Goal: Task Accomplishment & Management: Use online tool/utility

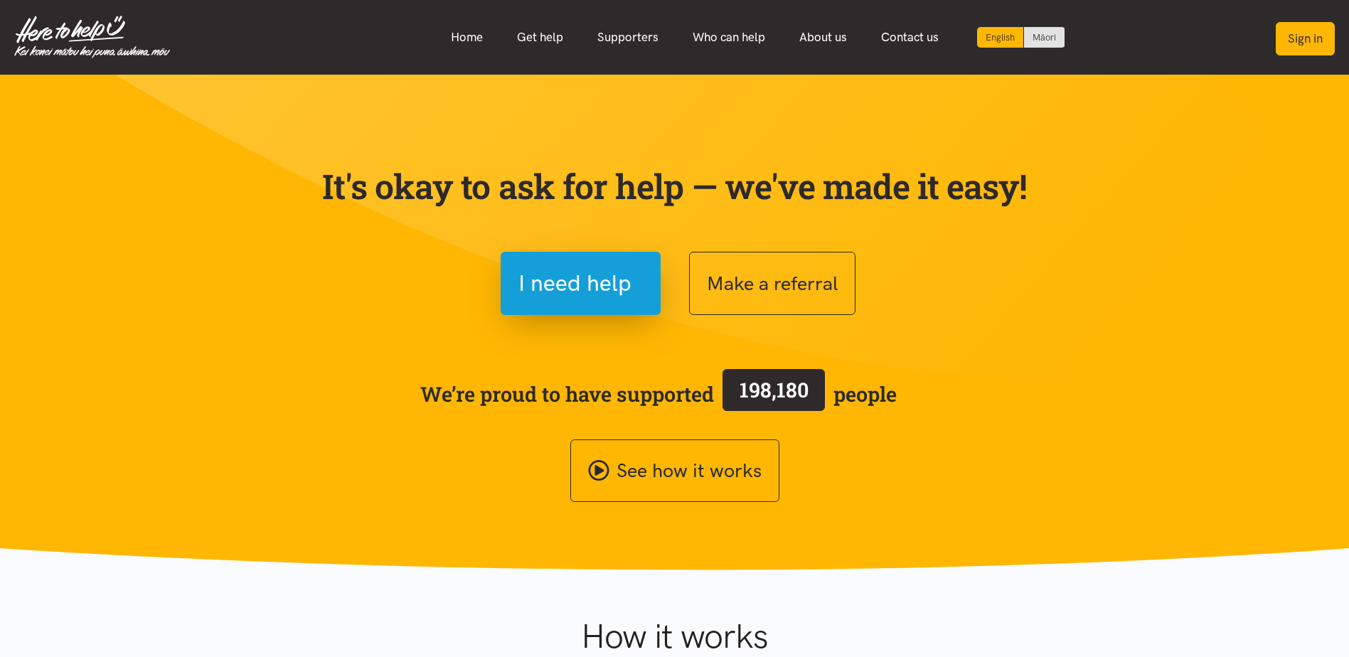
click at [1316, 36] on button "Sign in" at bounding box center [1305, 38] width 59 height 33
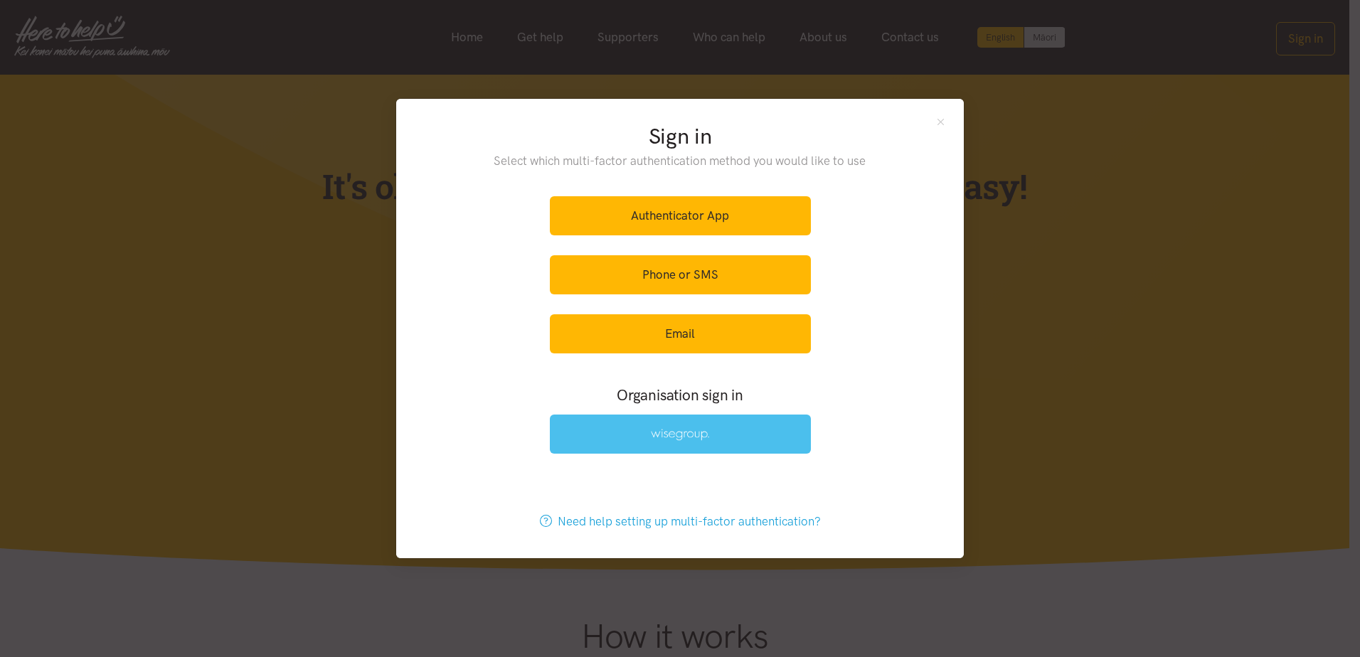
click at [678, 449] on link at bounding box center [680, 434] width 261 height 39
click at [676, 439] on img at bounding box center [680, 435] width 58 height 12
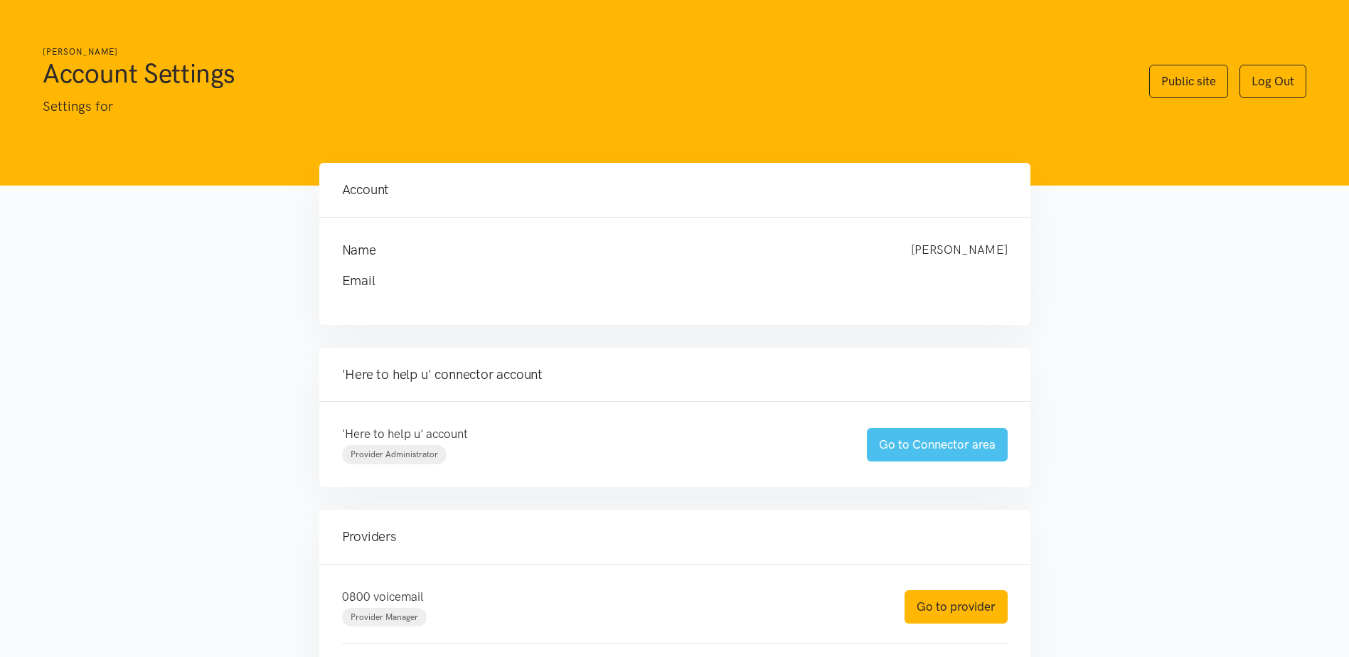
click at [949, 439] on link "Go to Connector area" at bounding box center [937, 444] width 141 height 33
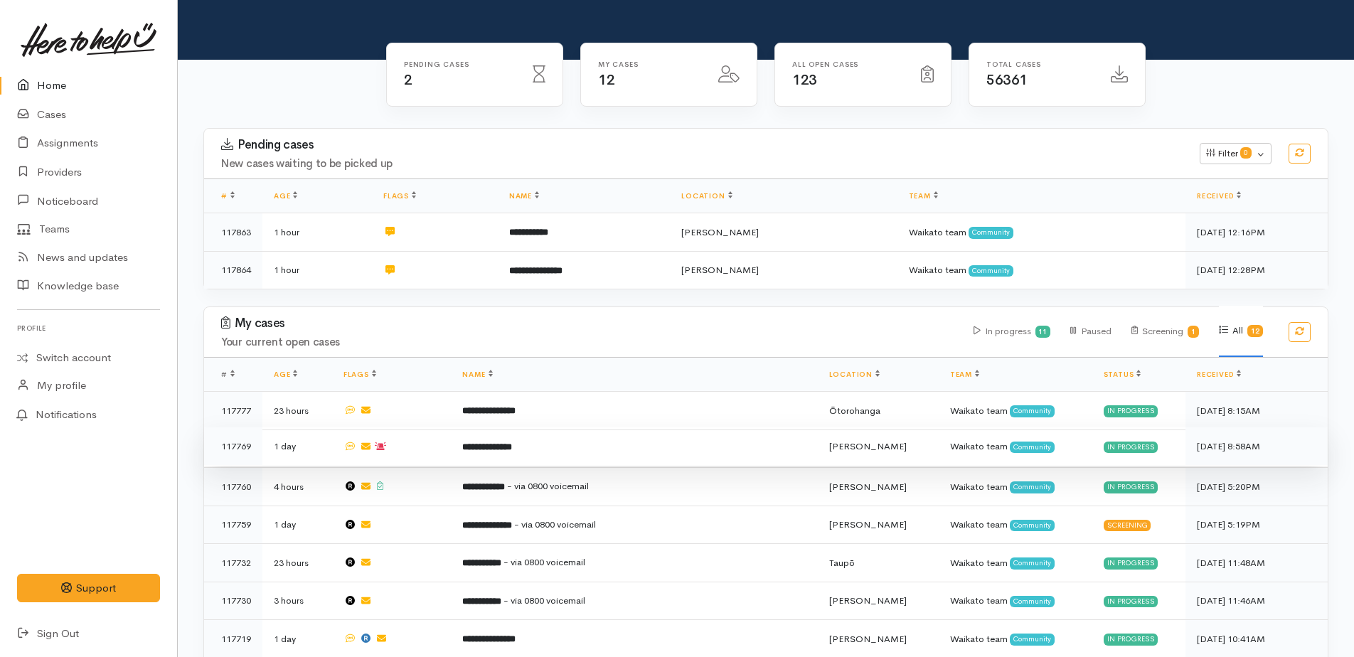
scroll to position [284, 0]
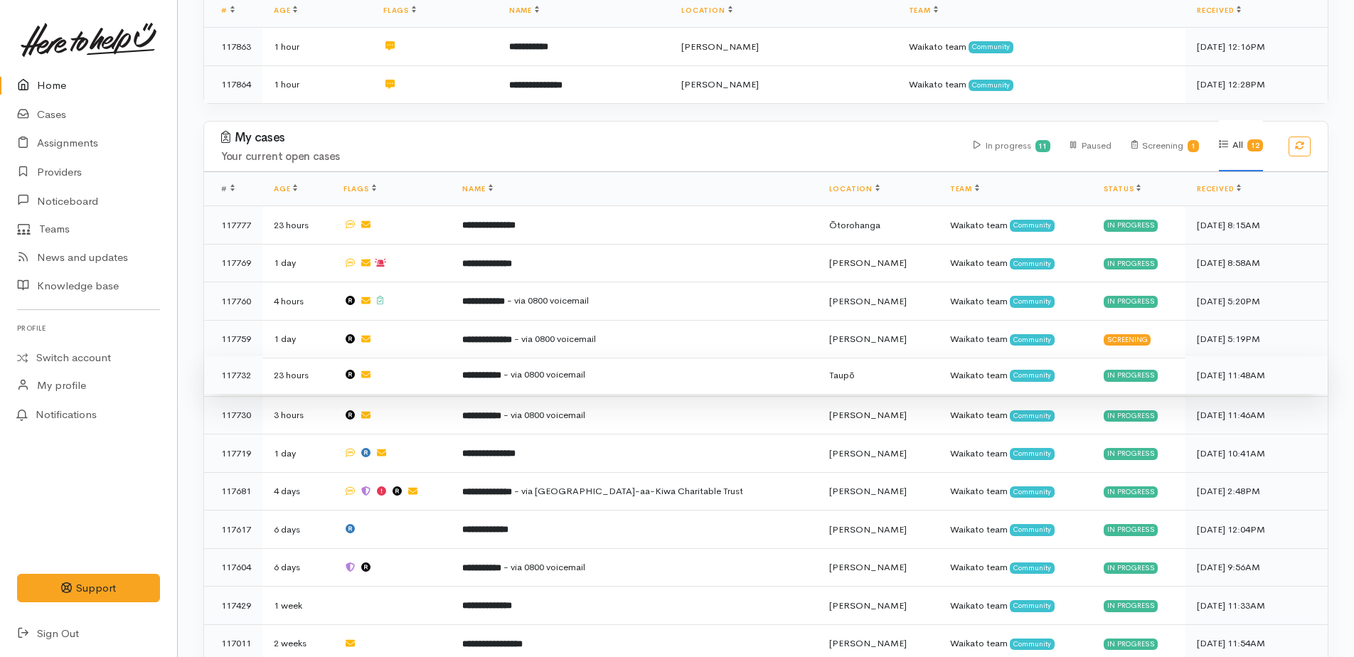
click at [501, 371] on b "**********" at bounding box center [481, 375] width 39 height 9
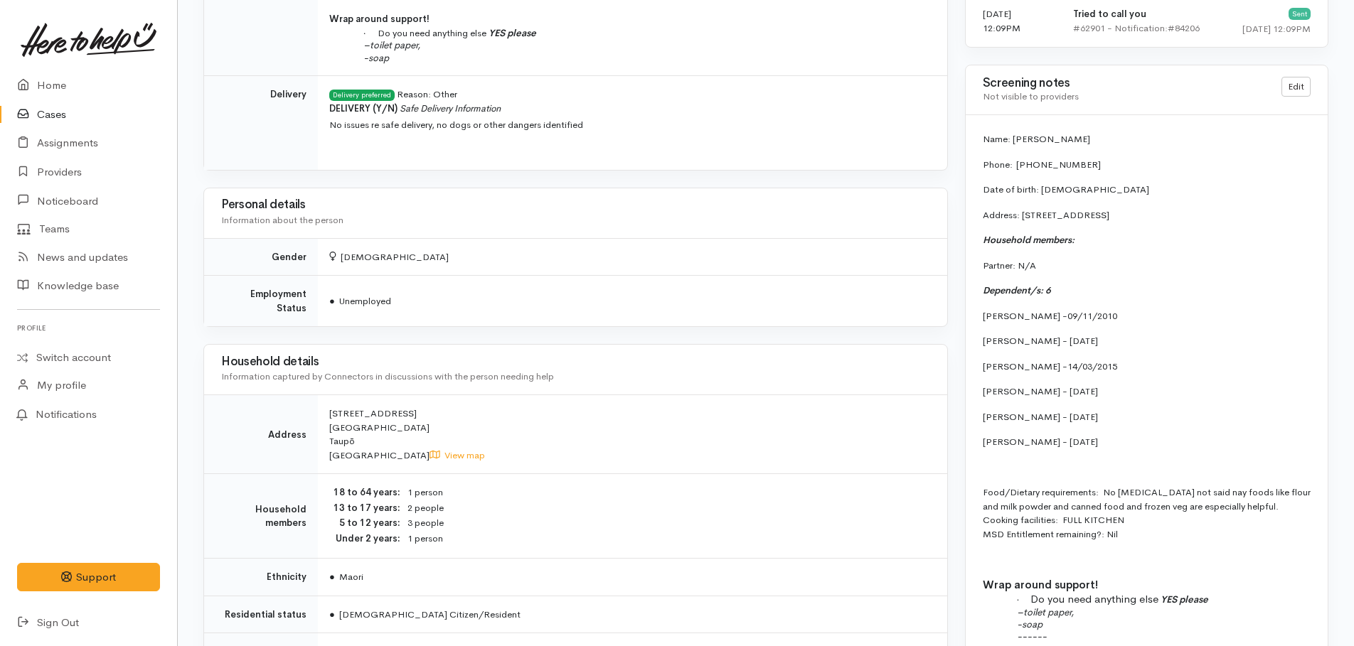
scroll to position [1221, 0]
click at [55, 86] on link "Home" at bounding box center [88, 85] width 177 height 29
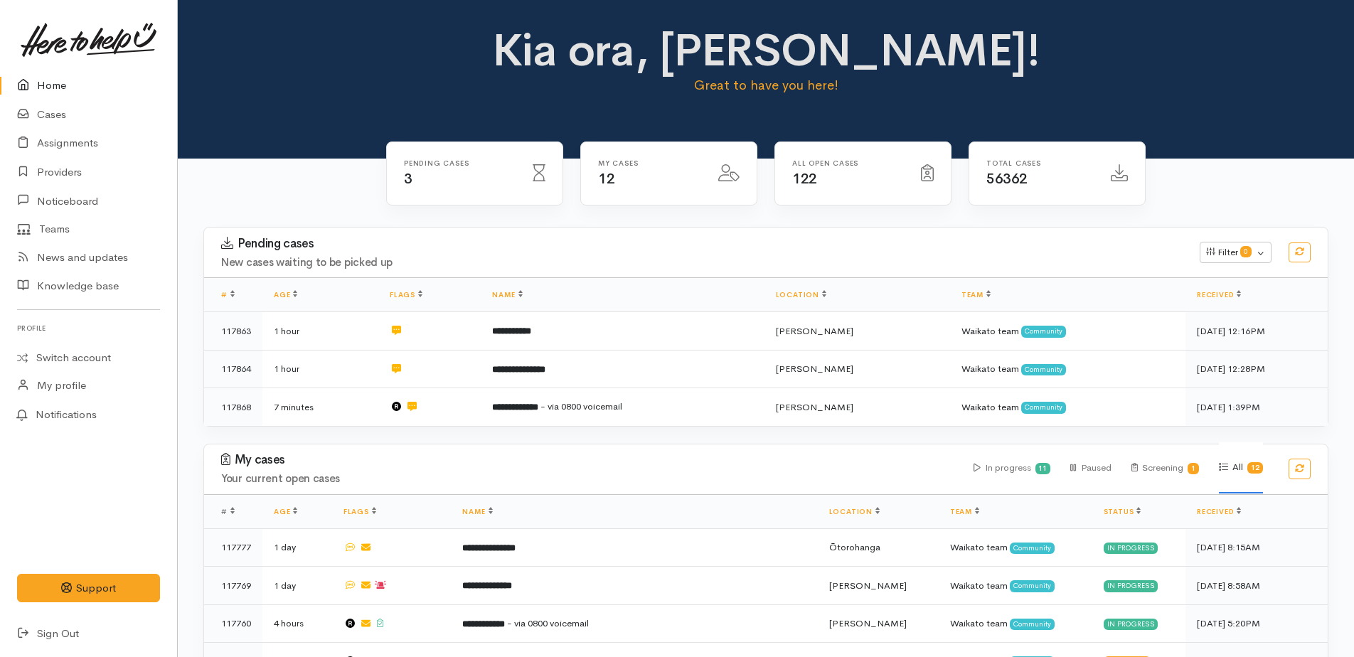
click at [44, 87] on link "Home" at bounding box center [88, 85] width 177 height 29
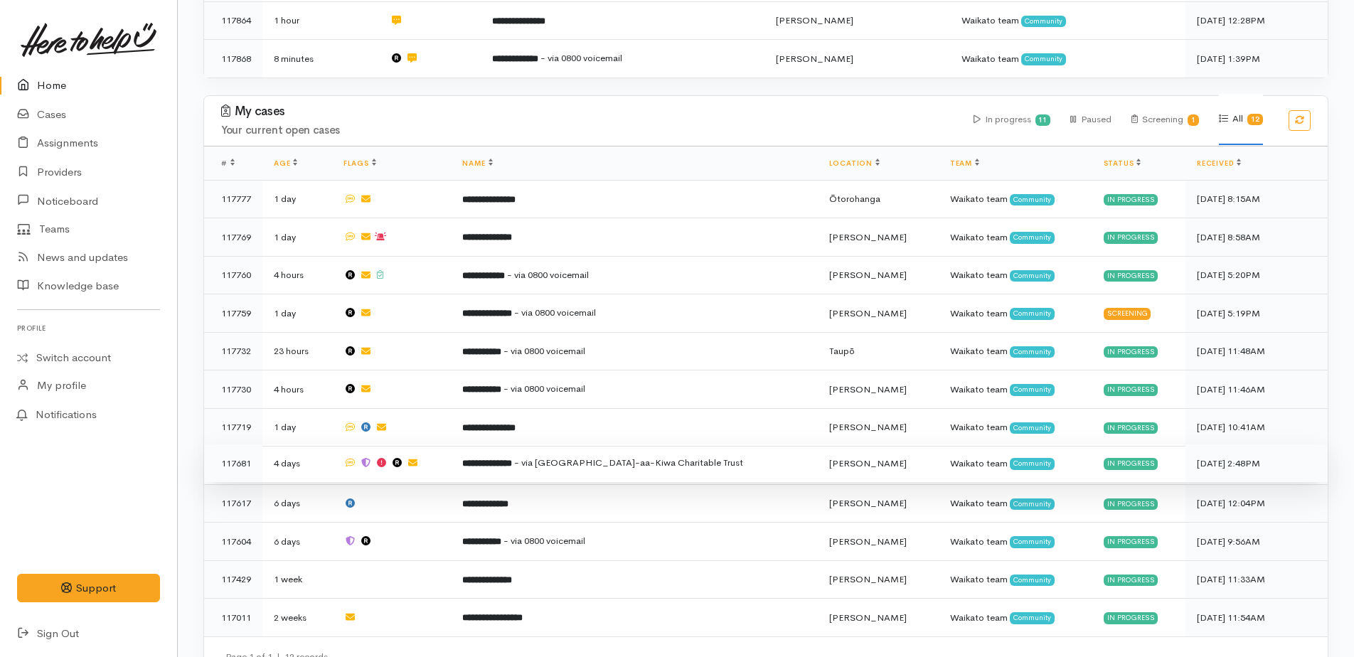
scroll to position [371, 0]
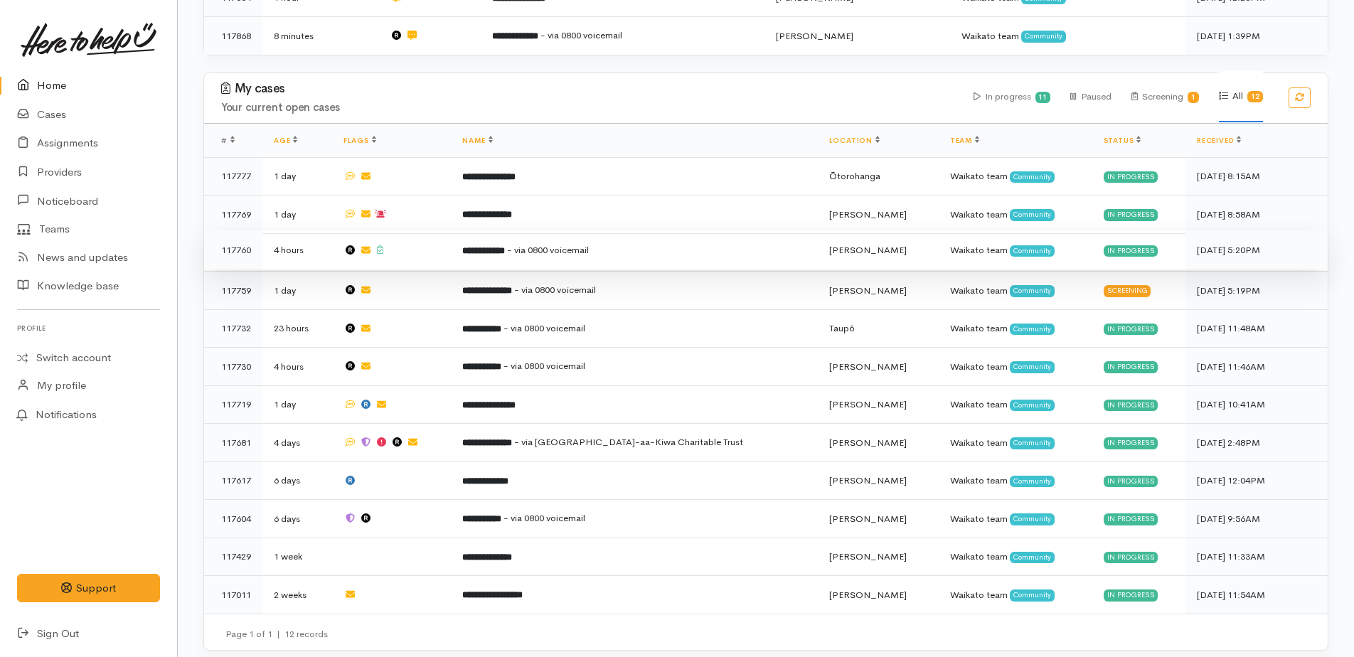
click at [505, 246] on b "**********" at bounding box center [483, 250] width 43 height 9
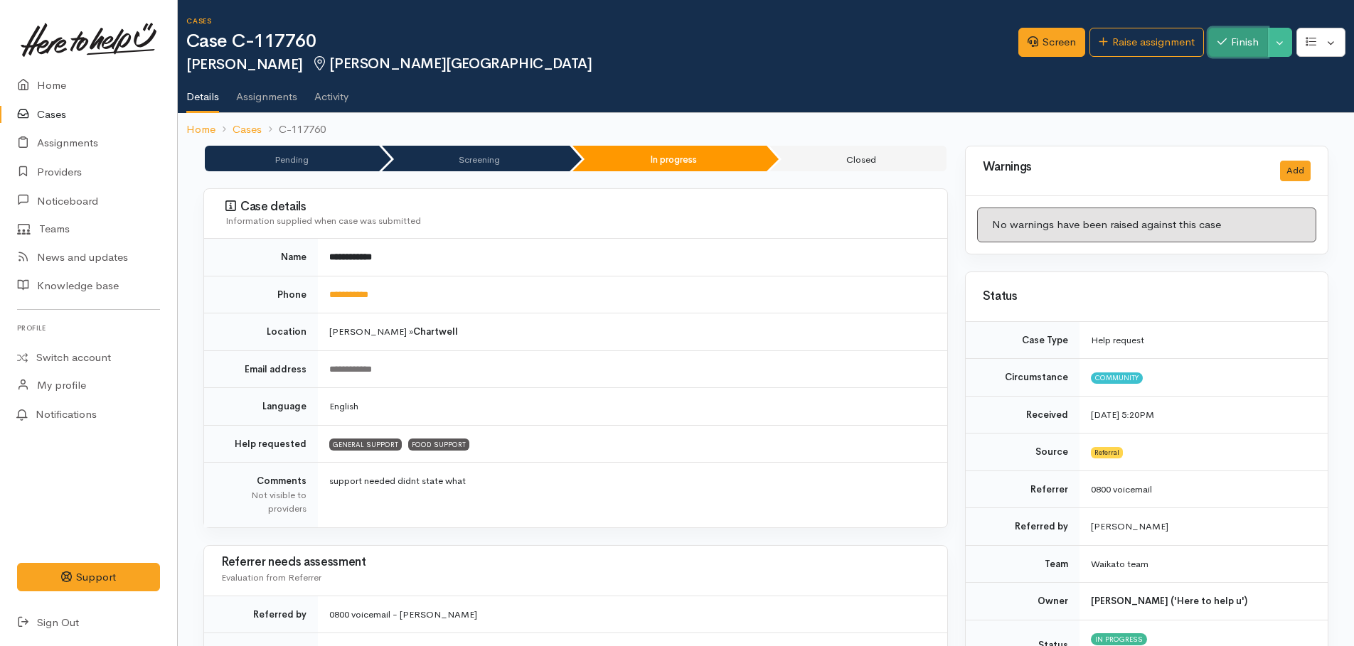
click at [1256, 50] on button "Finish" at bounding box center [1238, 42] width 60 height 29
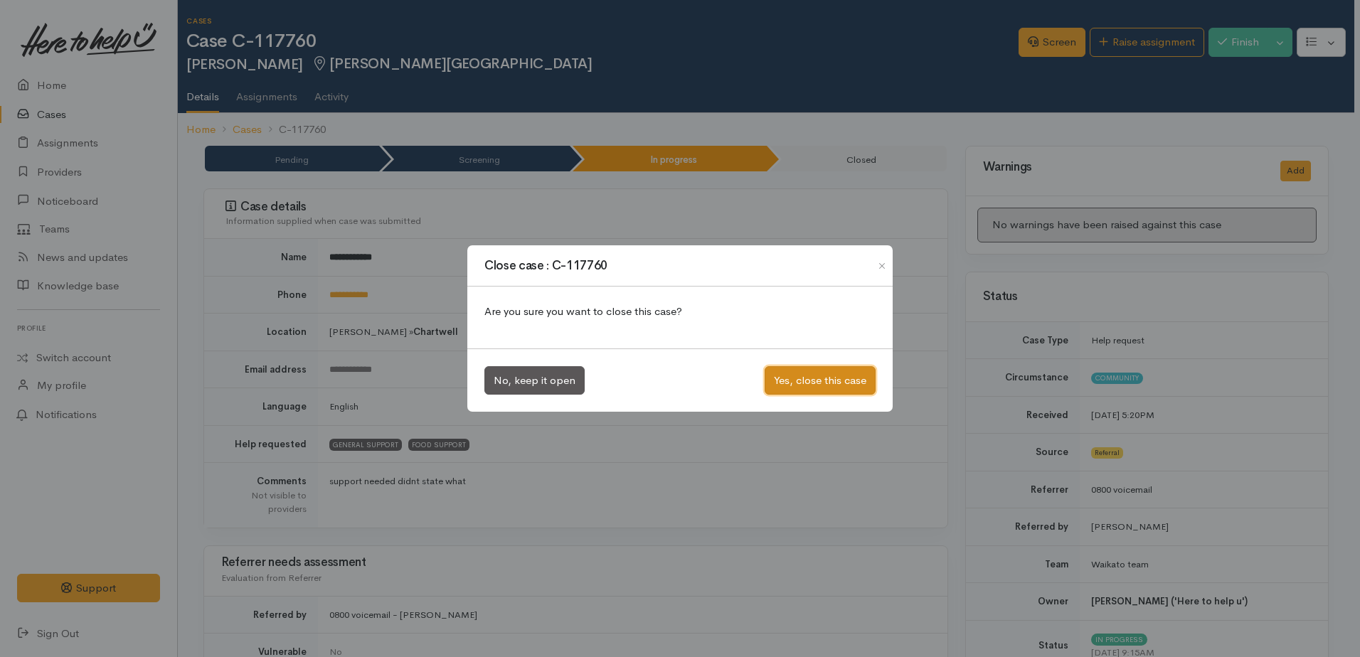
click at [802, 390] on button "Yes, close this case" at bounding box center [820, 380] width 111 height 29
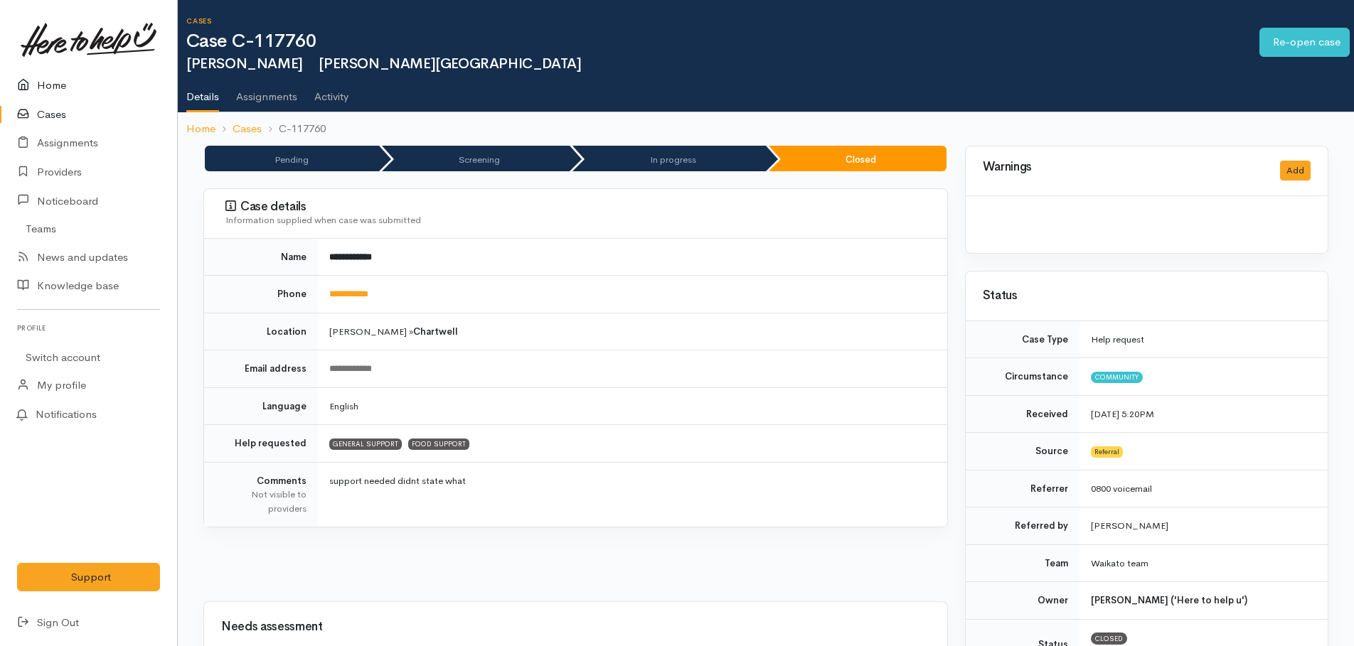
click at [49, 86] on link "Home" at bounding box center [88, 85] width 177 height 29
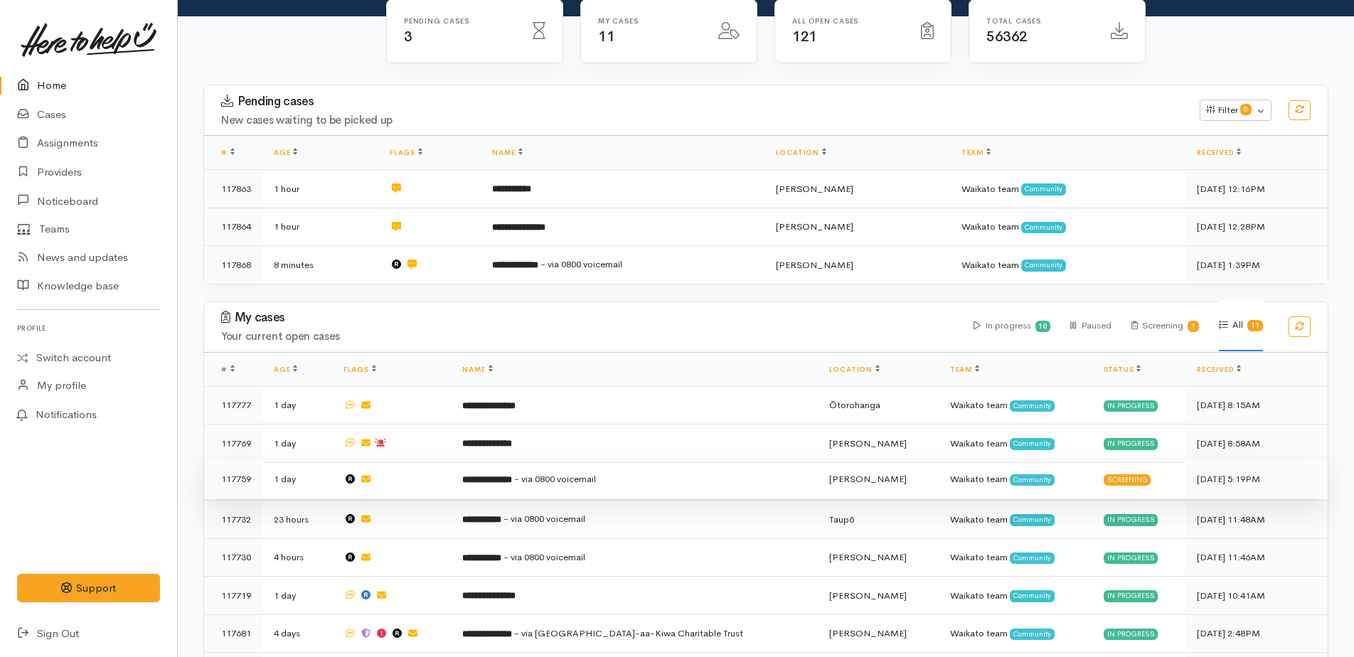
scroll to position [334, 0]
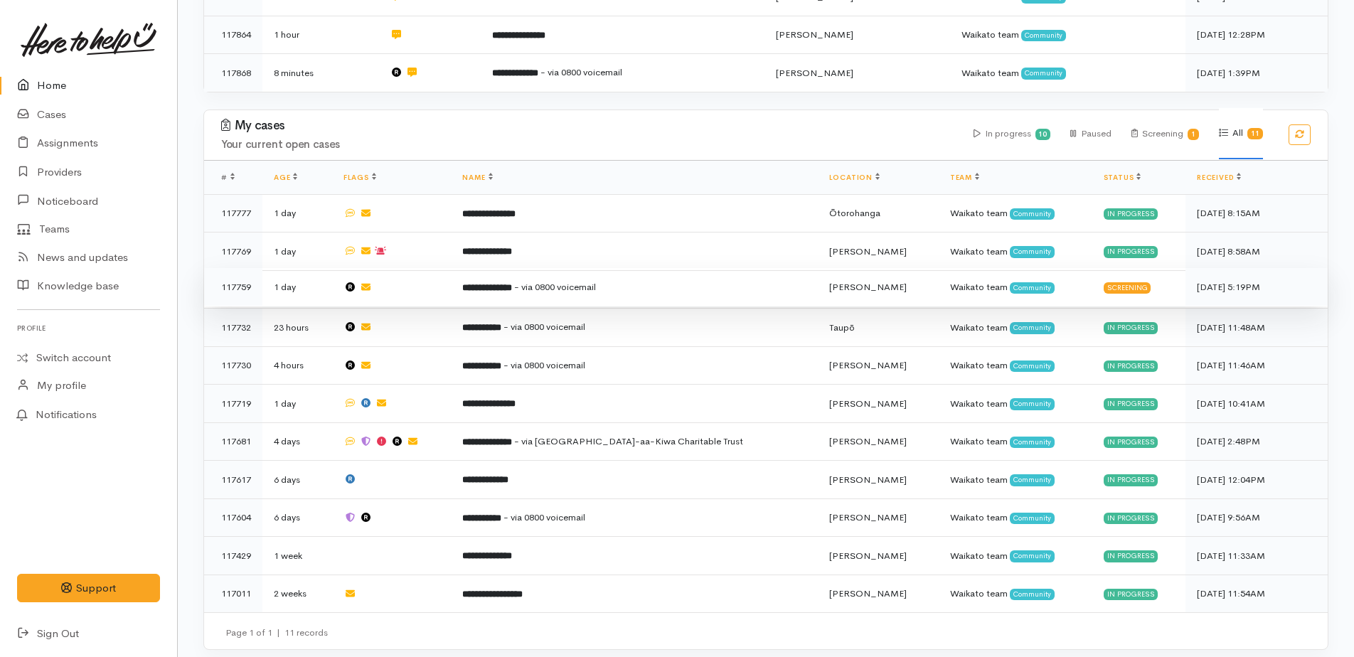
click at [504, 289] on b "**********" at bounding box center [487, 287] width 50 height 9
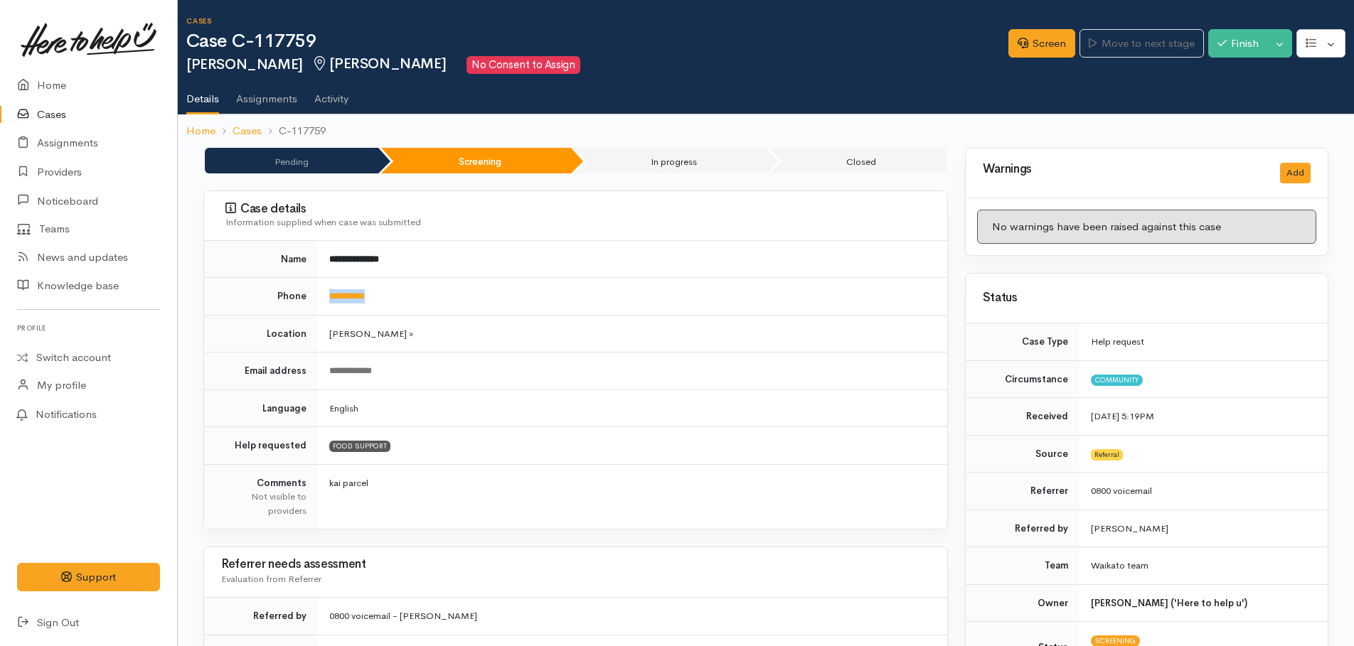
drag, startPoint x: 394, startPoint y: 294, endPoint x: 321, endPoint y: 289, distance: 73.4
click at [321, 289] on td "**********" at bounding box center [632, 297] width 629 height 38
drag, startPoint x: 321, startPoint y: 289, endPoint x: 345, endPoint y: 297, distance: 25.4
copy link "**********"
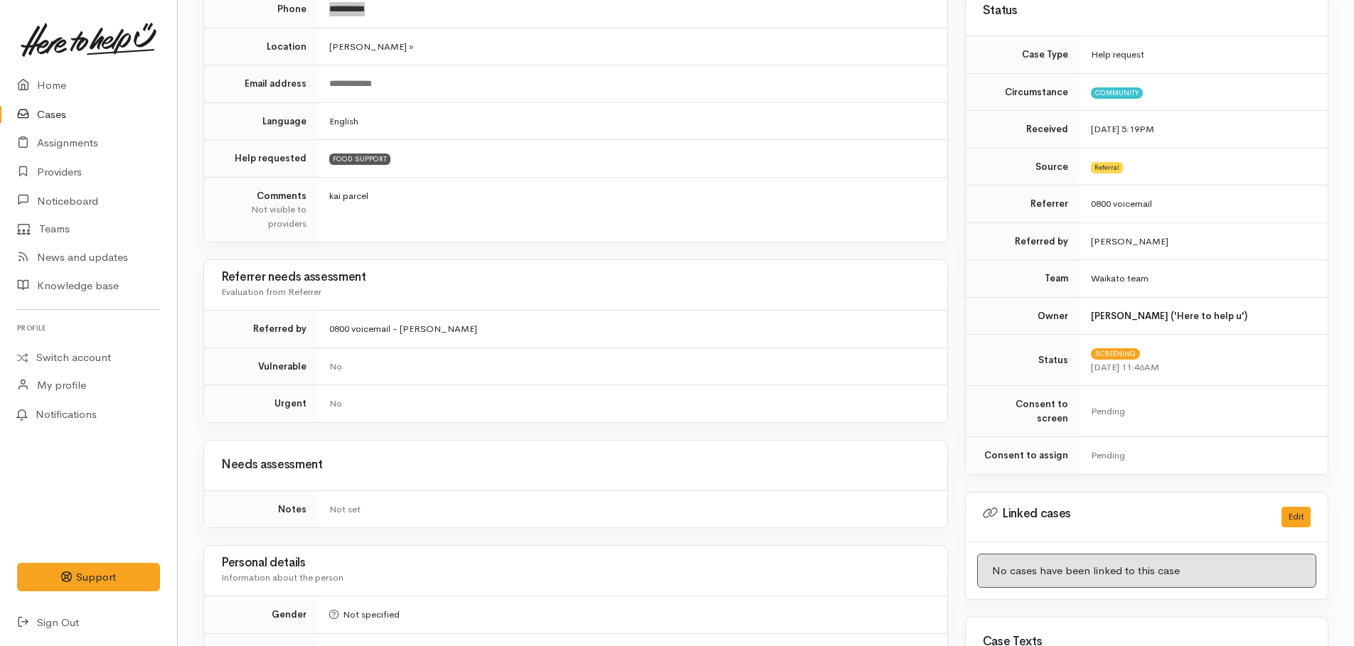
scroll to position [29, 0]
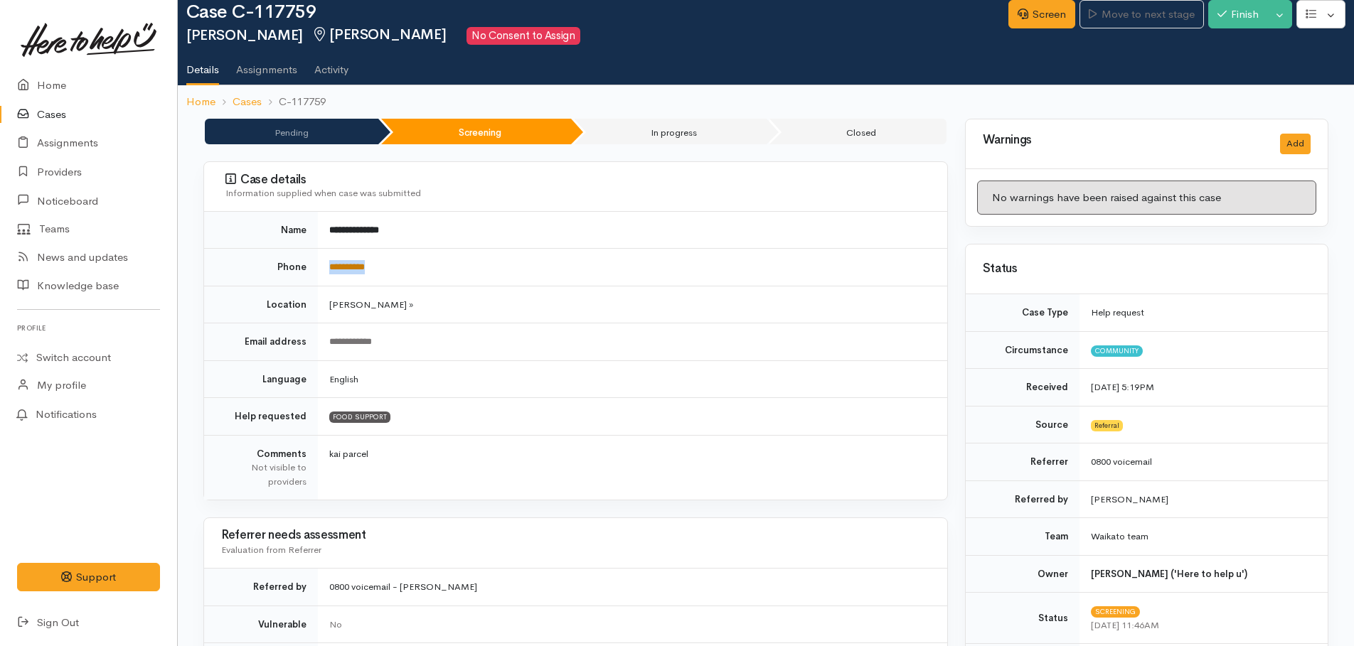
copy link "**********"
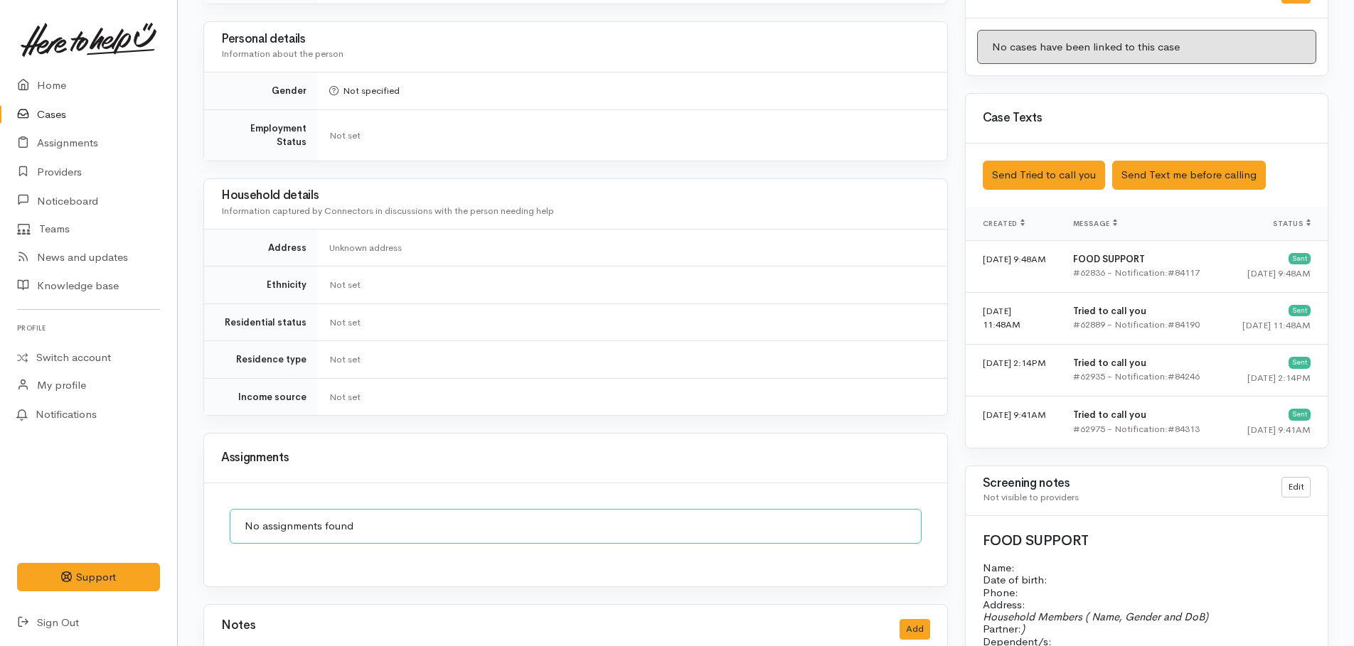
scroll to position [954, 0]
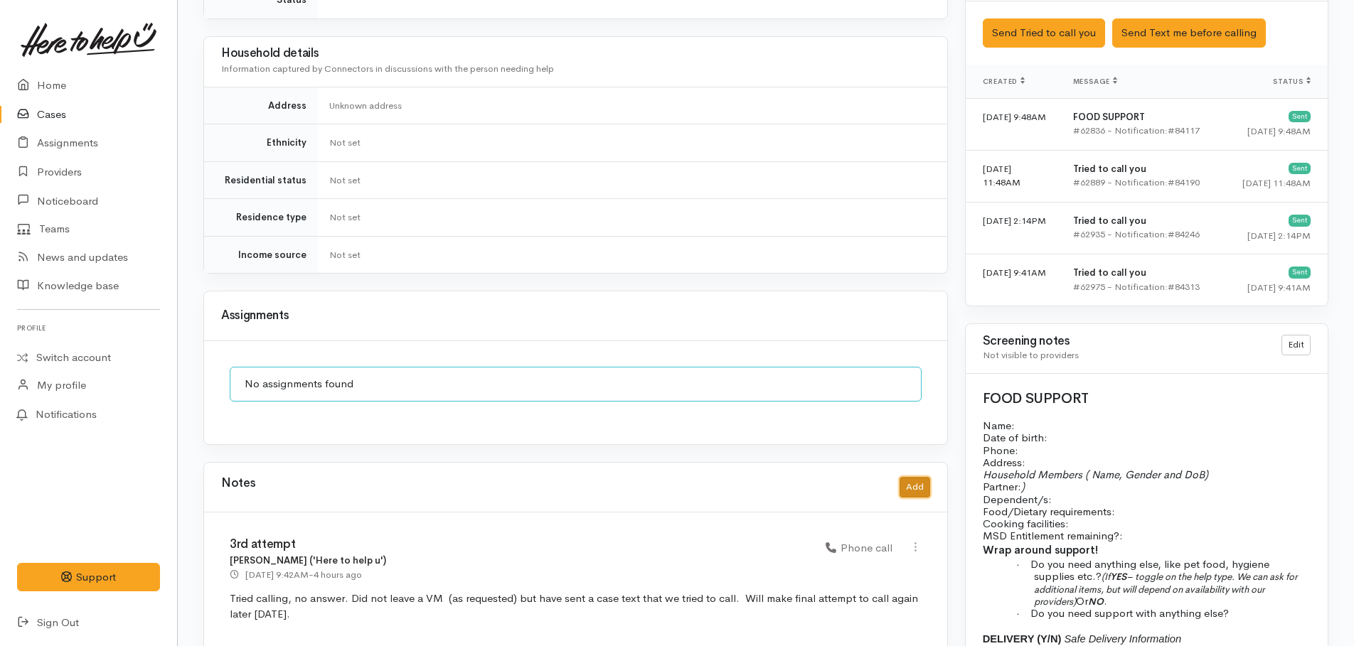
click at [910, 477] on button "Add" at bounding box center [915, 487] width 31 height 21
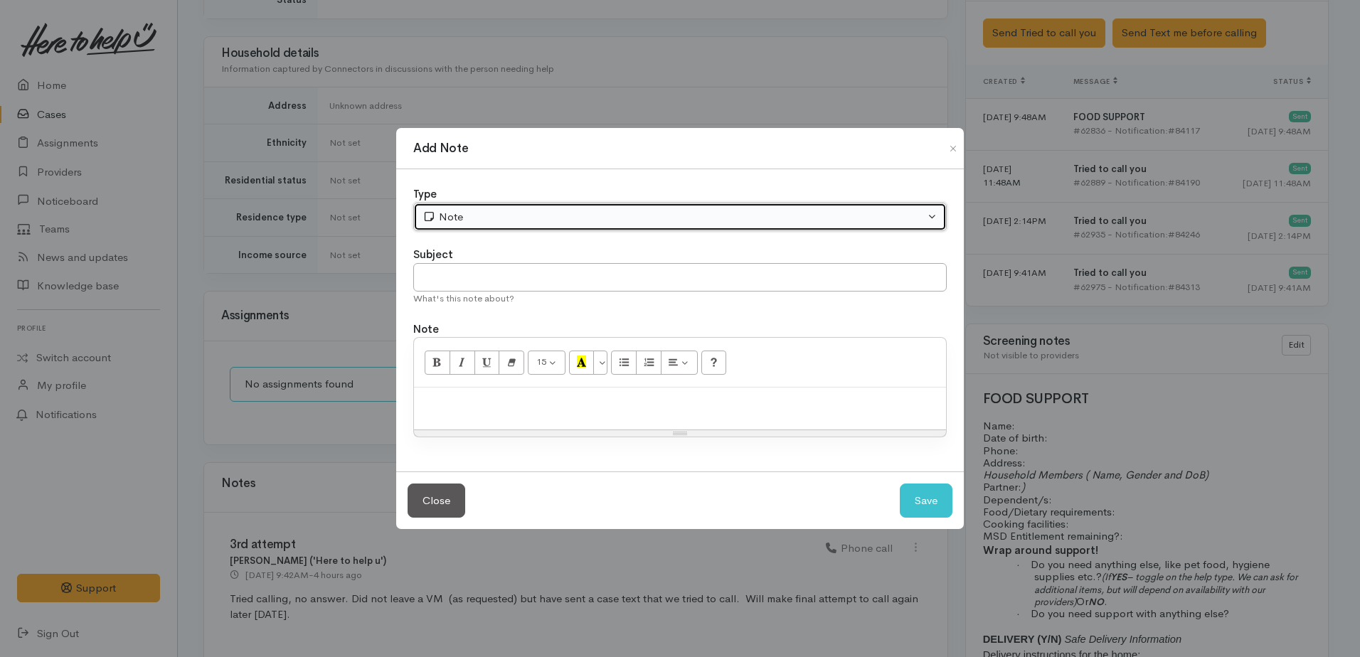
click at [427, 218] on icon "button" at bounding box center [429, 216] width 14 height 11
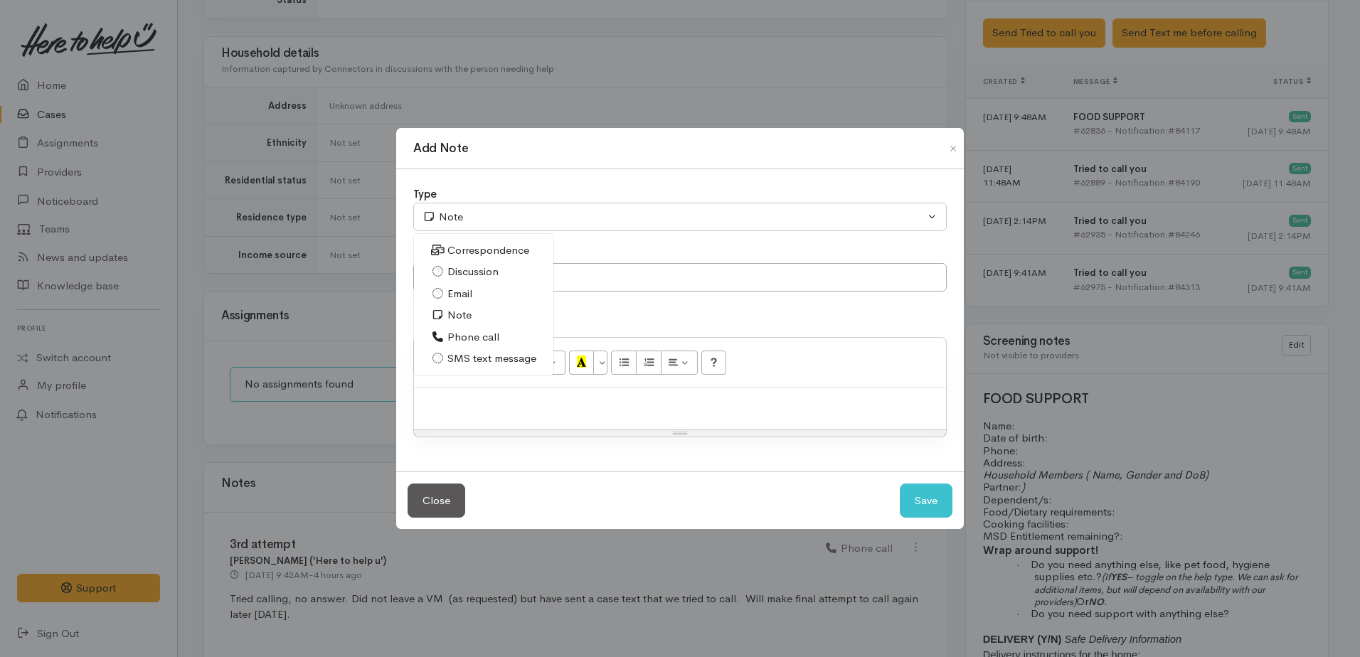
click at [464, 335] on span "Phone call" at bounding box center [473, 337] width 52 height 16
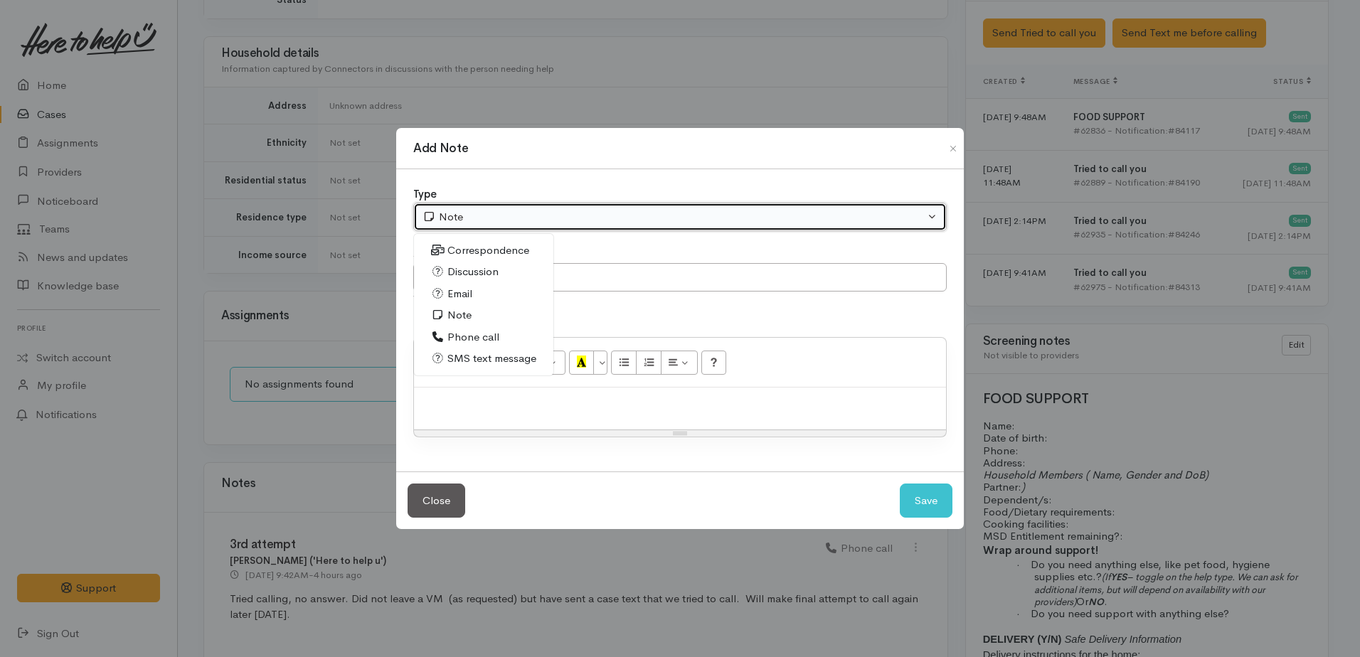
select select "3"
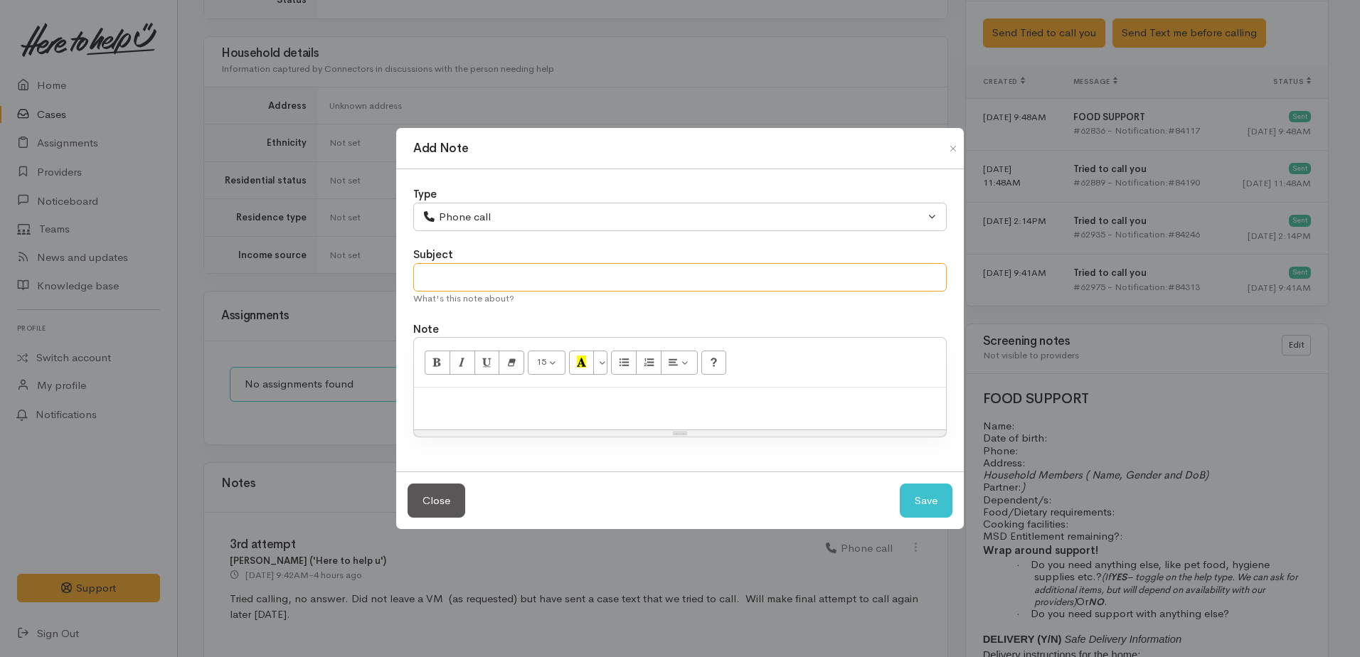
click at [464, 277] on input "text" at bounding box center [679, 277] width 533 height 29
type input "4th attempt"
click at [476, 408] on p at bounding box center [680, 403] width 518 height 16
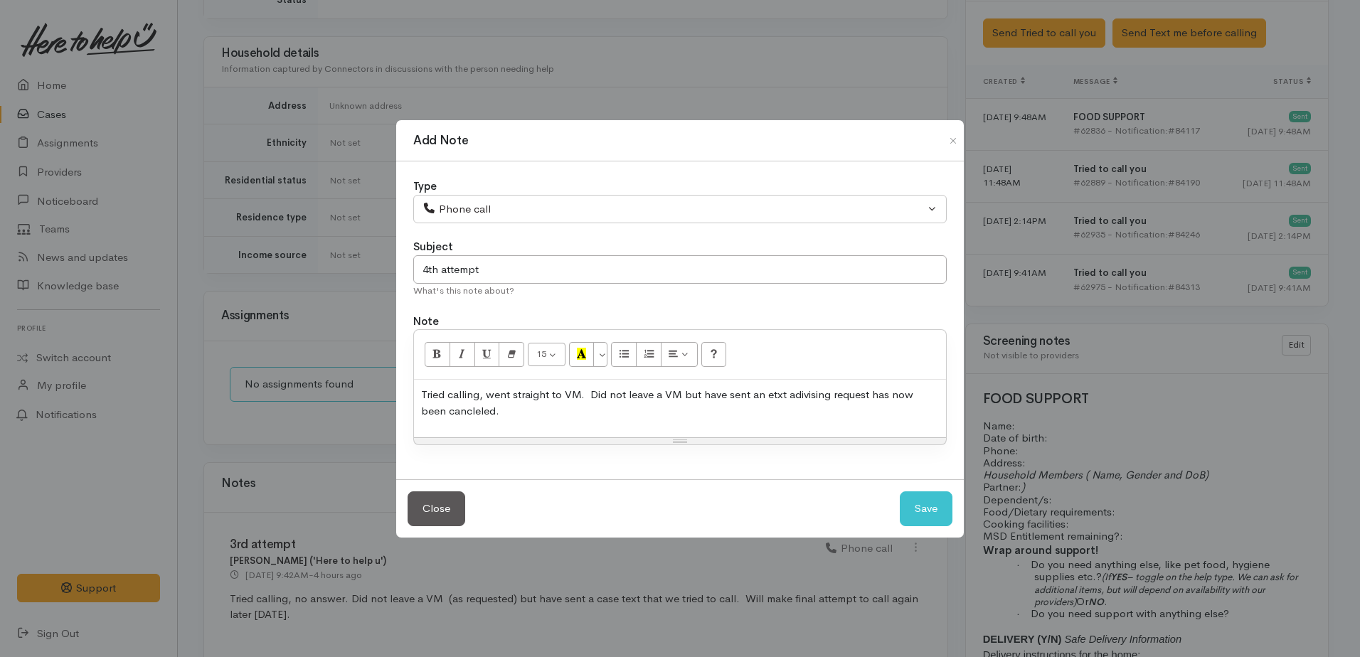
drag, startPoint x: 435, startPoint y: 400, endPoint x: 649, endPoint y: 430, distance: 216.7
click at [649, 430] on div "Tried calling, went straight to VM. Did not leave a VM but have sent an etxt ad…" at bounding box center [680, 409] width 532 height 58
click at [508, 416] on p "Tried calling, went straight to VM. Did not leave a VM but have sent an etxt ad…" at bounding box center [680, 403] width 518 height 32
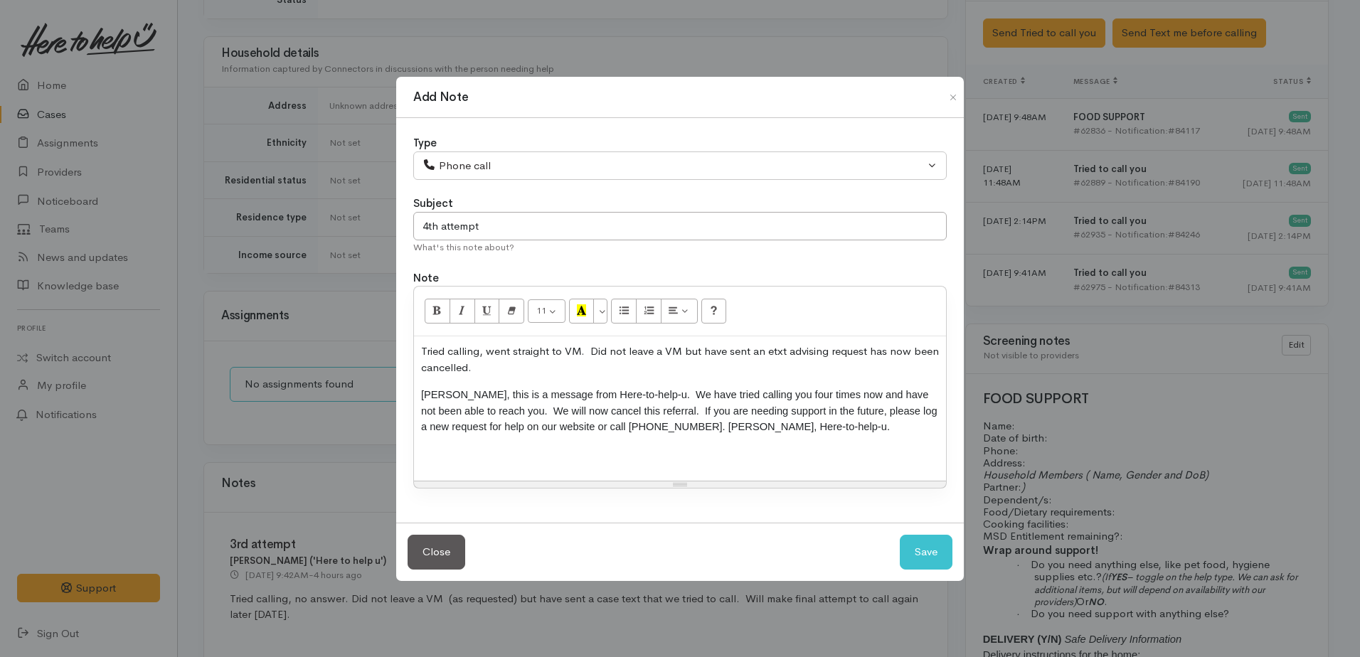
click at [417, 401] on div "Tried calling, went straight to VM. Did not leave a VM but have sent an etxt ad…" at bounding box center [680, 408] width 532 height 144
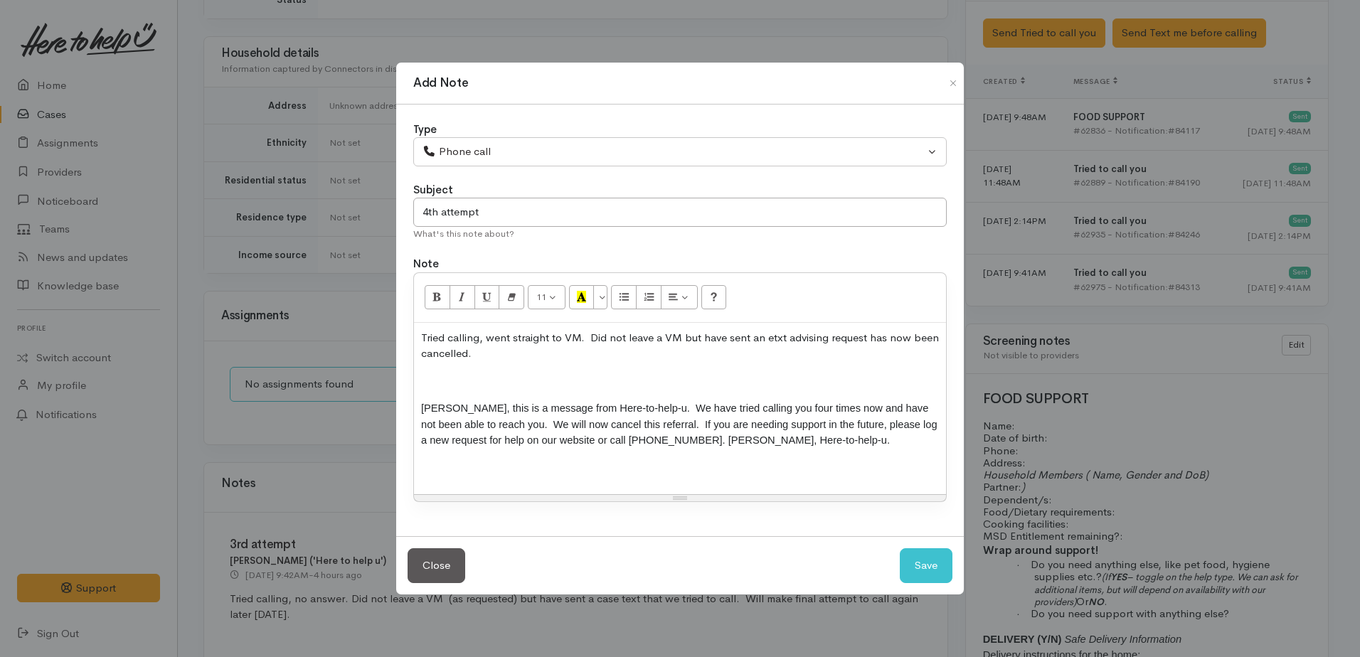
click at [425, 388] on p at bounding box center [680, 381] width 518 height 16
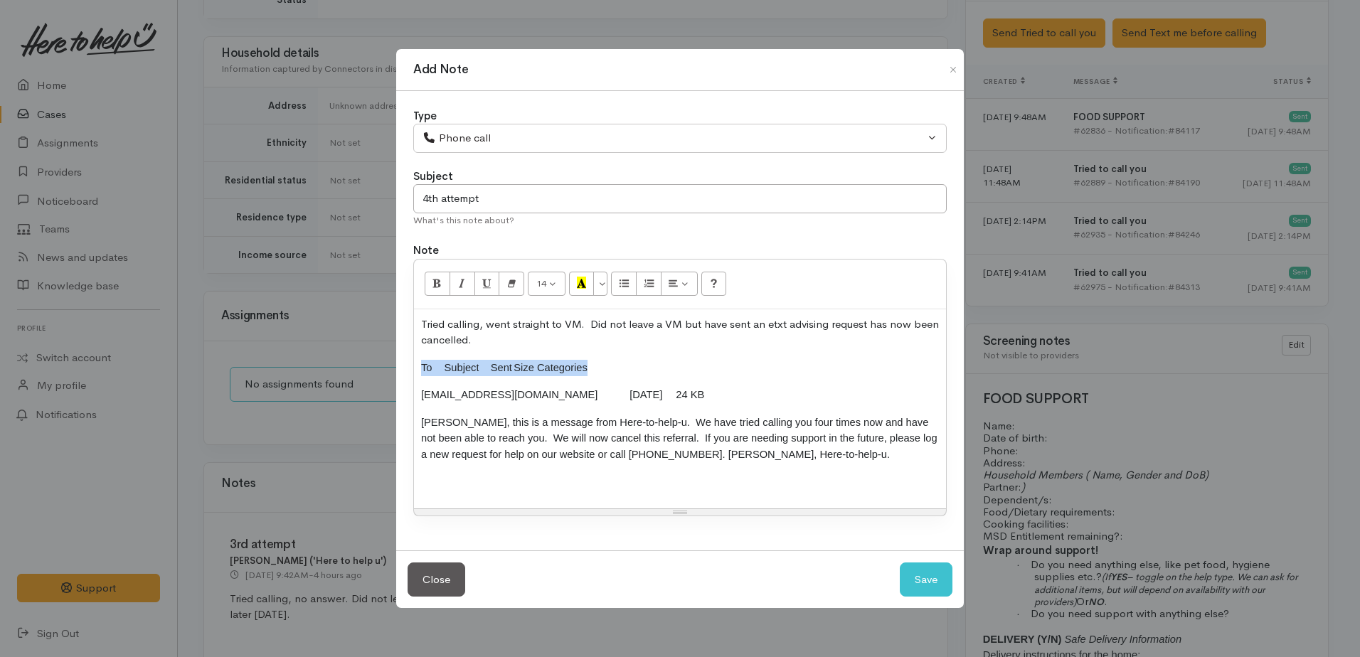
drag, startPoint x: 425, startPoint y: 366, endPoint x: 586, endPoint y: 351, distance: 162.2
click at [586, 351] on div "Tried calling, went straight to VM. Did not leave a VM but have sent an etxt ad…" at bounding box center [680, 408] width 532 height 199
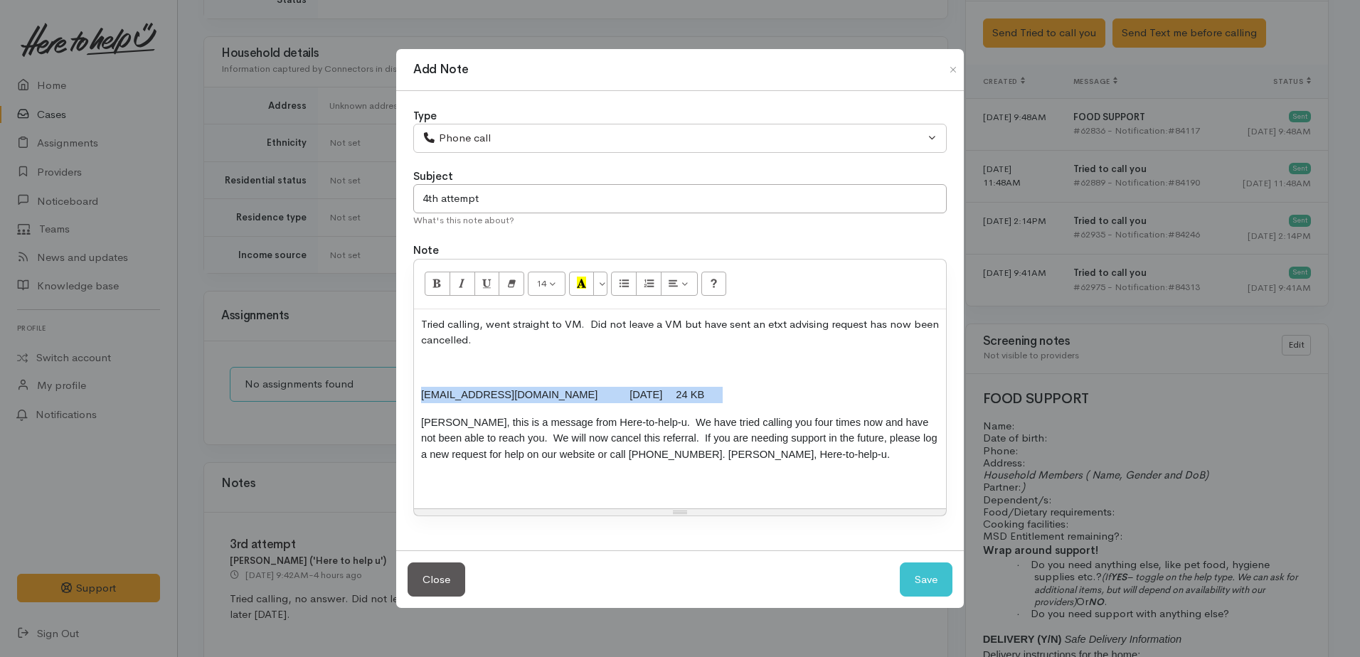
drag, startPoint x: 661, startPoint y: 401, endPoint x: 416, endPoint y: 386, distance: 245.1
click at [416, 386] on div "Tried calling, went straight to VM. Did not leave a VM but have sent an etxt ad…" at bounding box center [680, 408] width 532 height 199
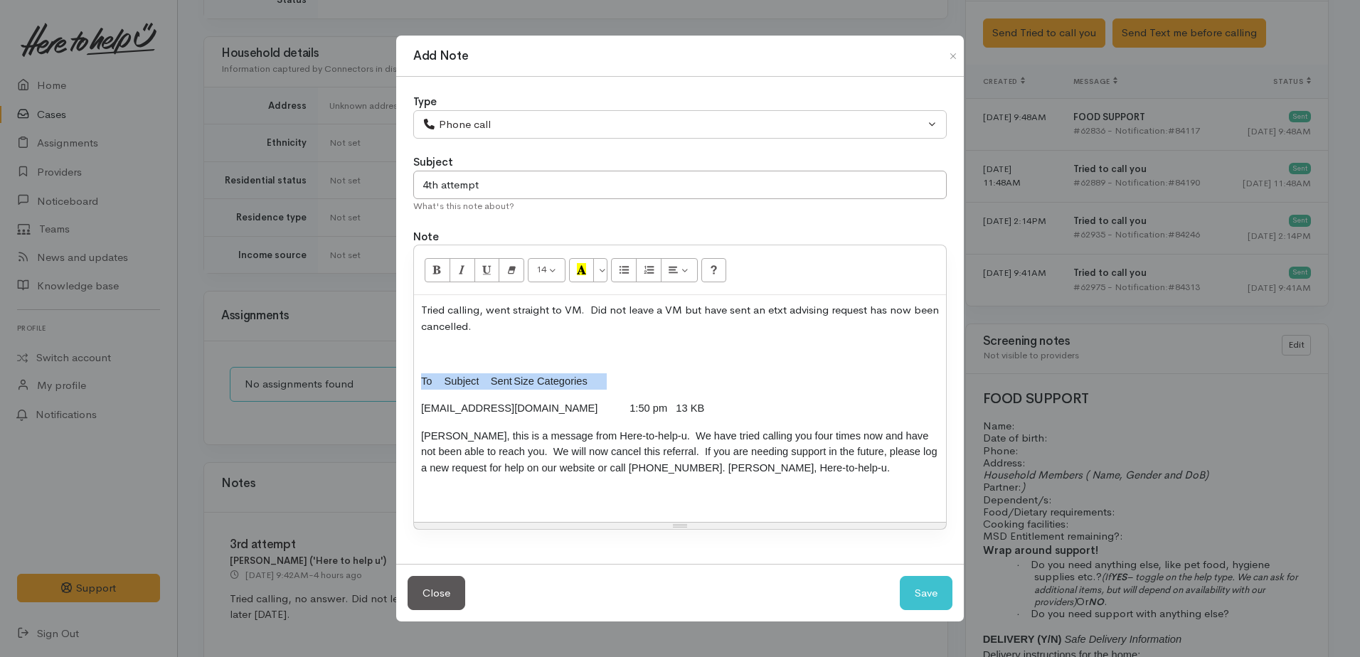
drag, startPoint x: 417, startPoint y: 379, endPoint x: 614, endPoint y: 369, distance: 198.0
click at [614, 369] on div "Tried calling, went straight to VM. Did not leave a VM but have sent an etxt ad…" at bounding box center [680, 408] width 532 height 227
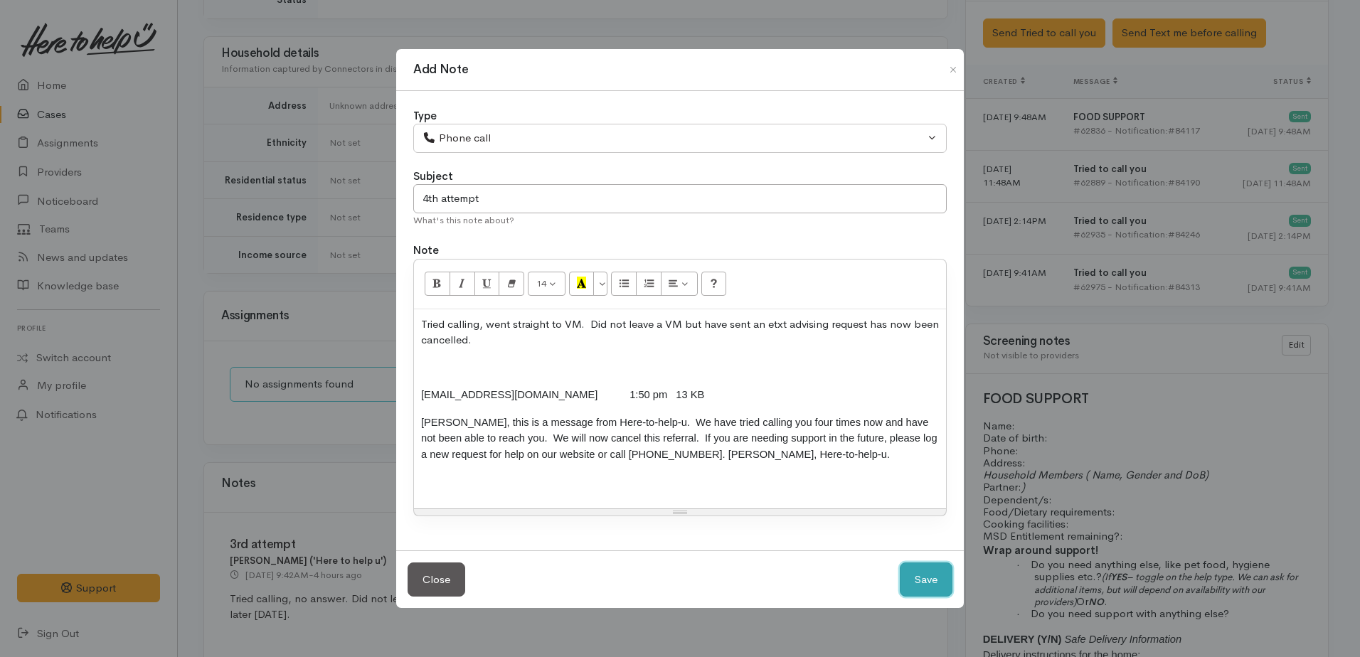
click at [911, 576] on button "Save" at bounding box center [926, 580] width 53 height 35
select select "1"
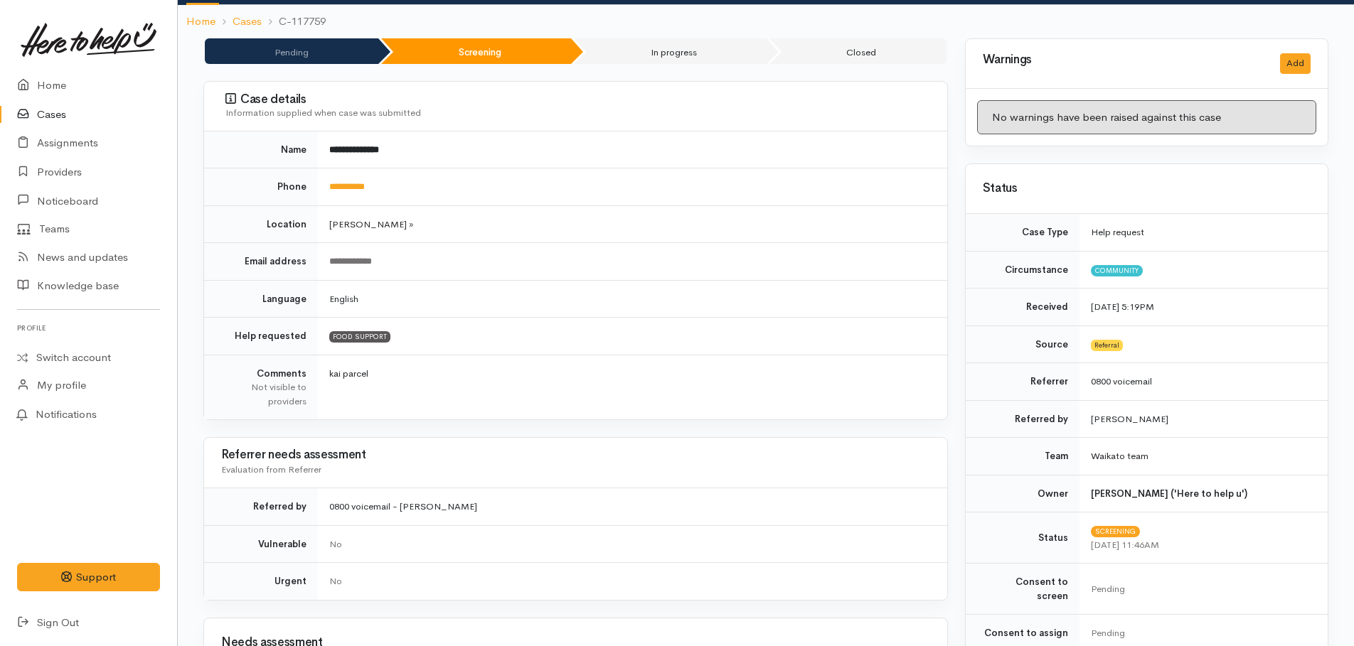
scroll to position [0, 0]
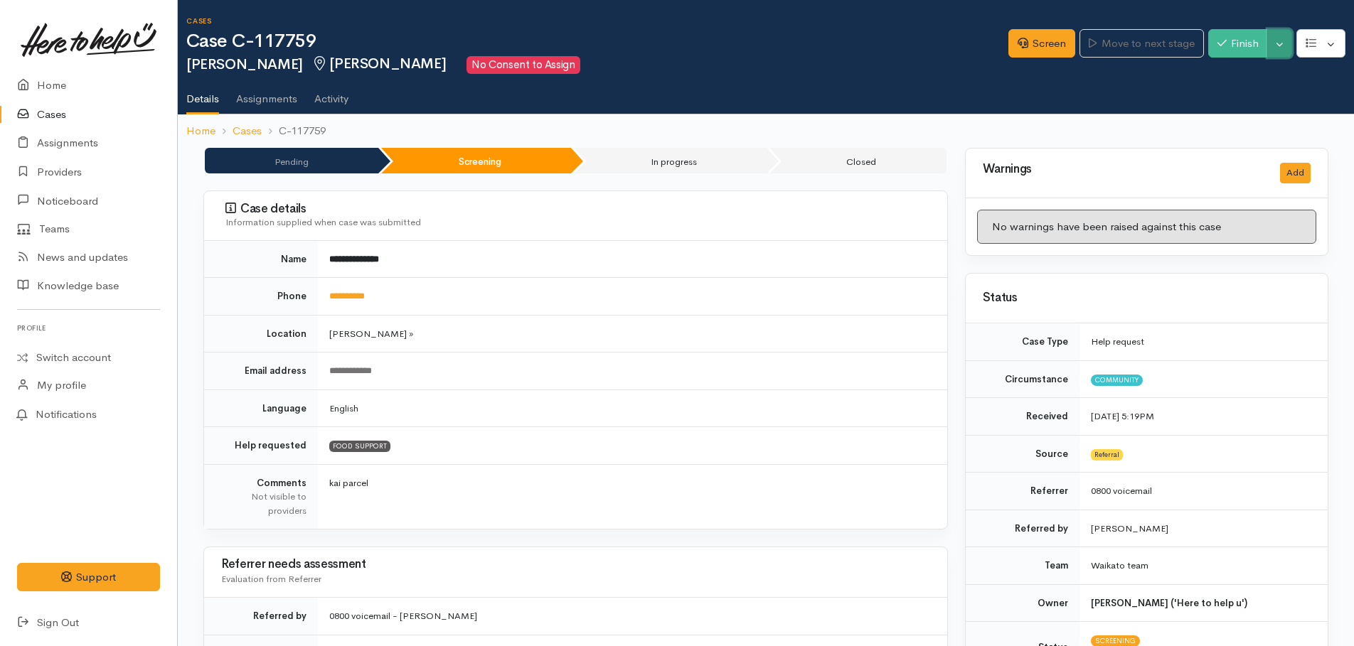
click at [1283, 50] on button "Toggle Dropdown" at bounding box center [1279, 43] width 25 height 29
click at [1223, 97] on link "Cancel" at bounding box center [1235, 98] width 112 height 22
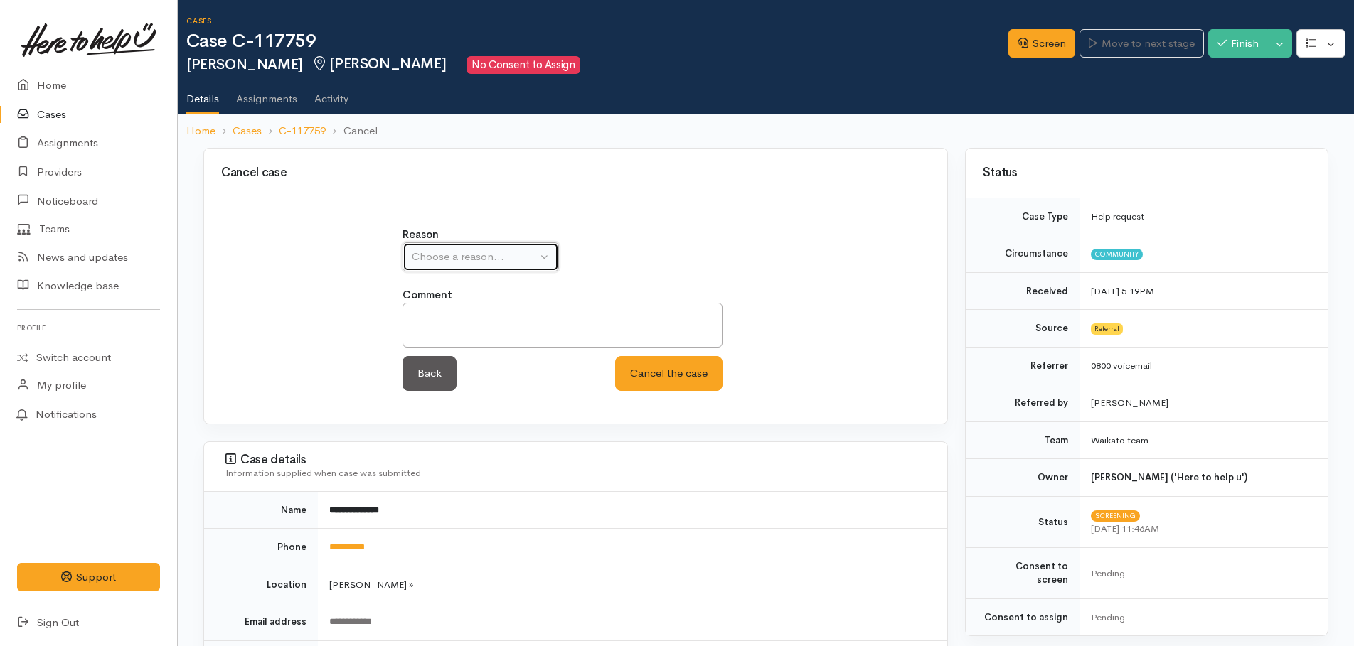
click at [513, 265] on div "Choose a reason..." at bounding box center [474, 257] width 125 height 16
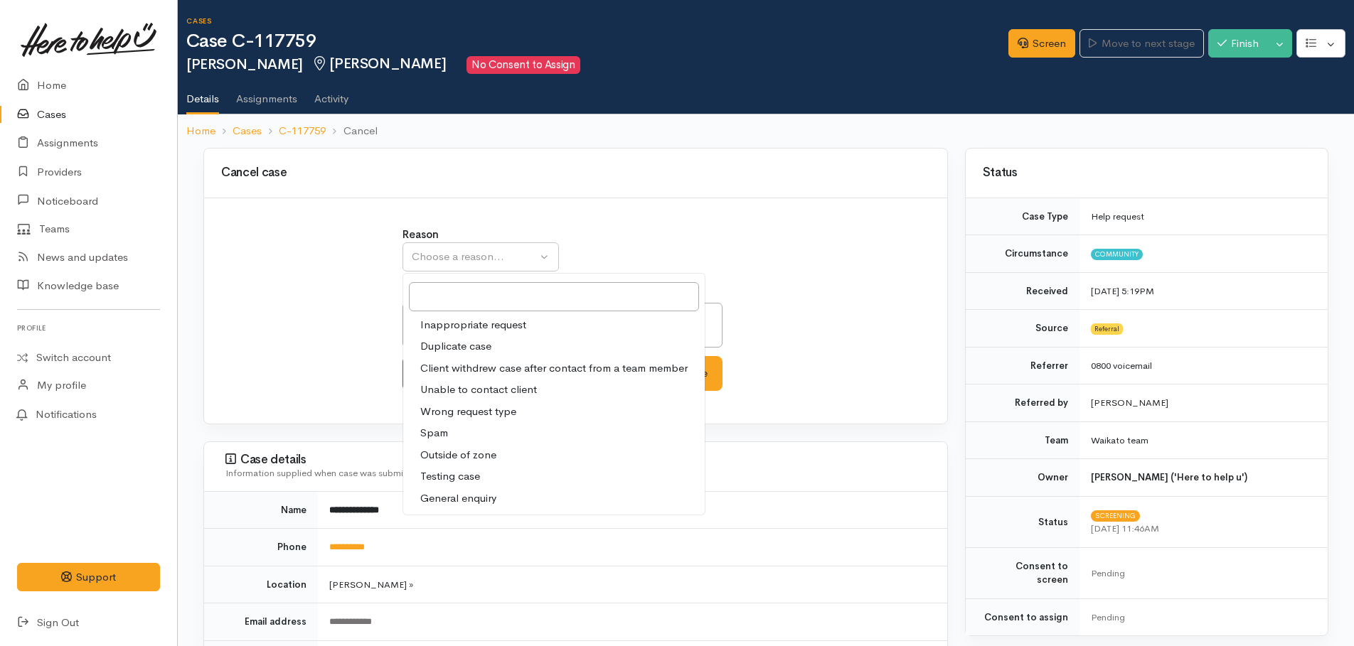
click at [450, 397] on span "Unable to contact client" at bounding box center [478, 390] width 117 height 16
select select "4"
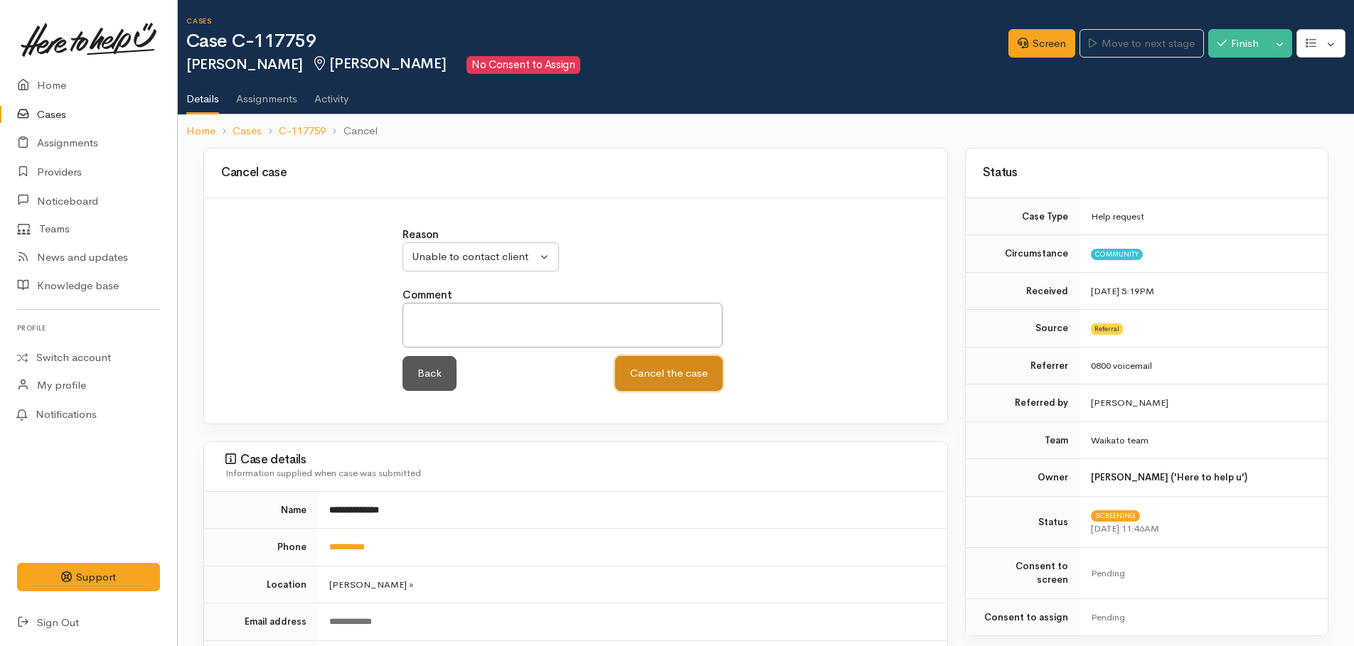
click at [641, 371] on button "Cancel the case" at bounding box center [668, 373] width 107 height 35
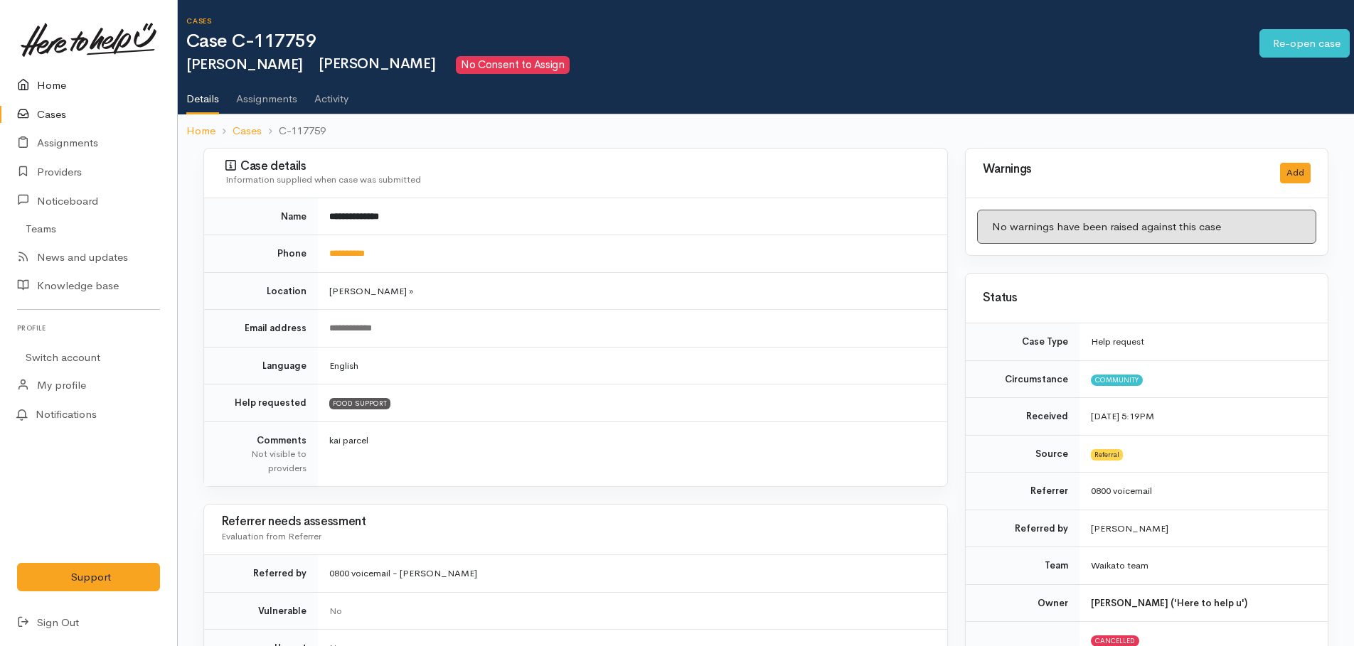
click at [53, 83] on link "Home" at bounding box center [88, 85] width 177 height 29
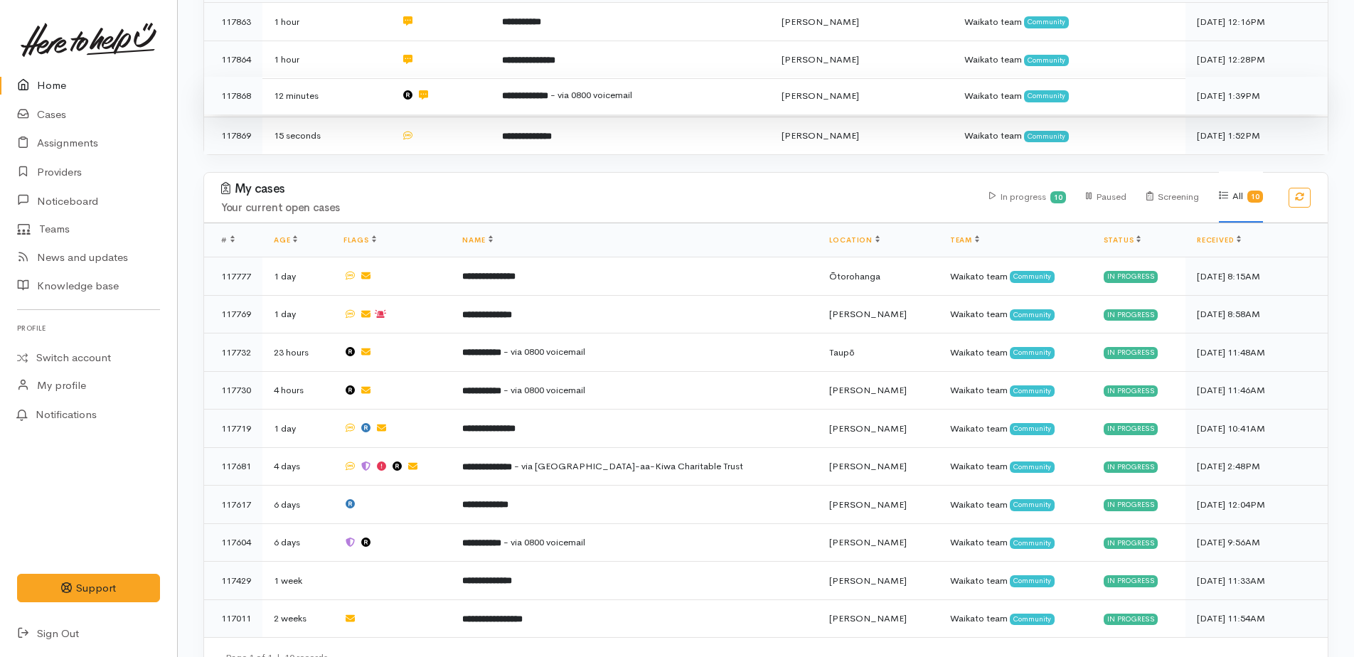
scroll to position [334, 0]
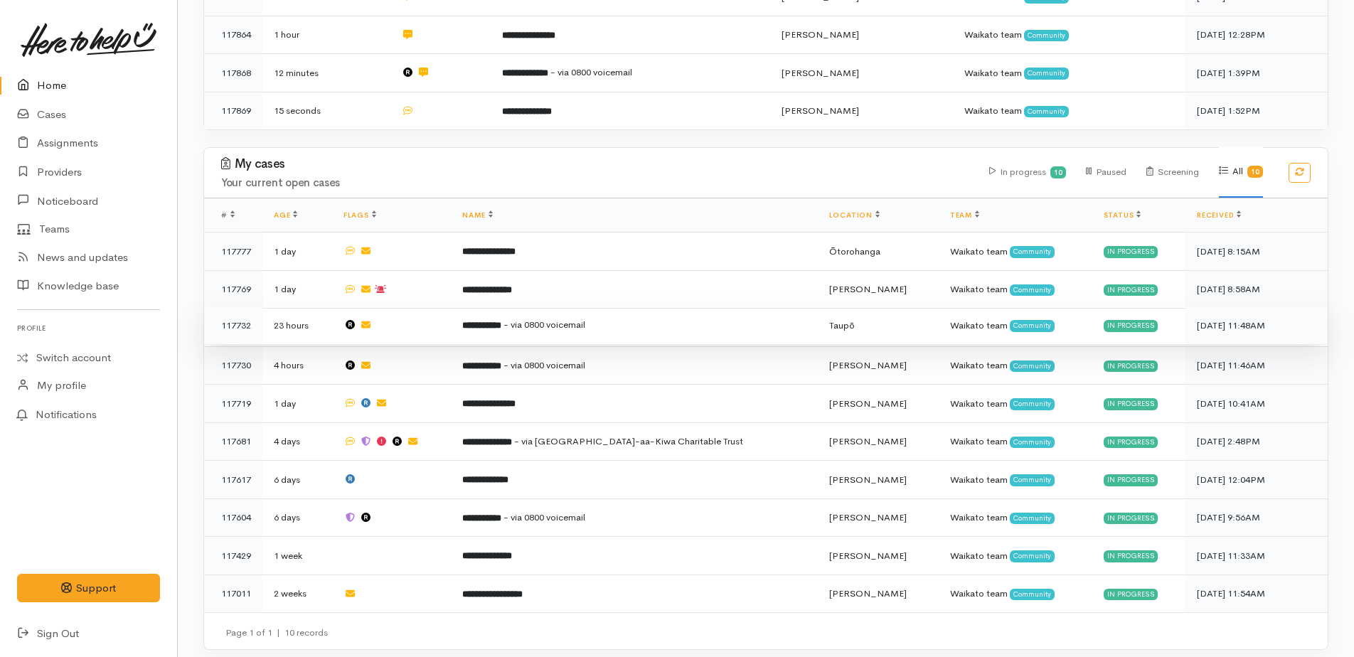
click at [501, 321] on b "**********" at bounding box center [481, 325] width 39 height 9
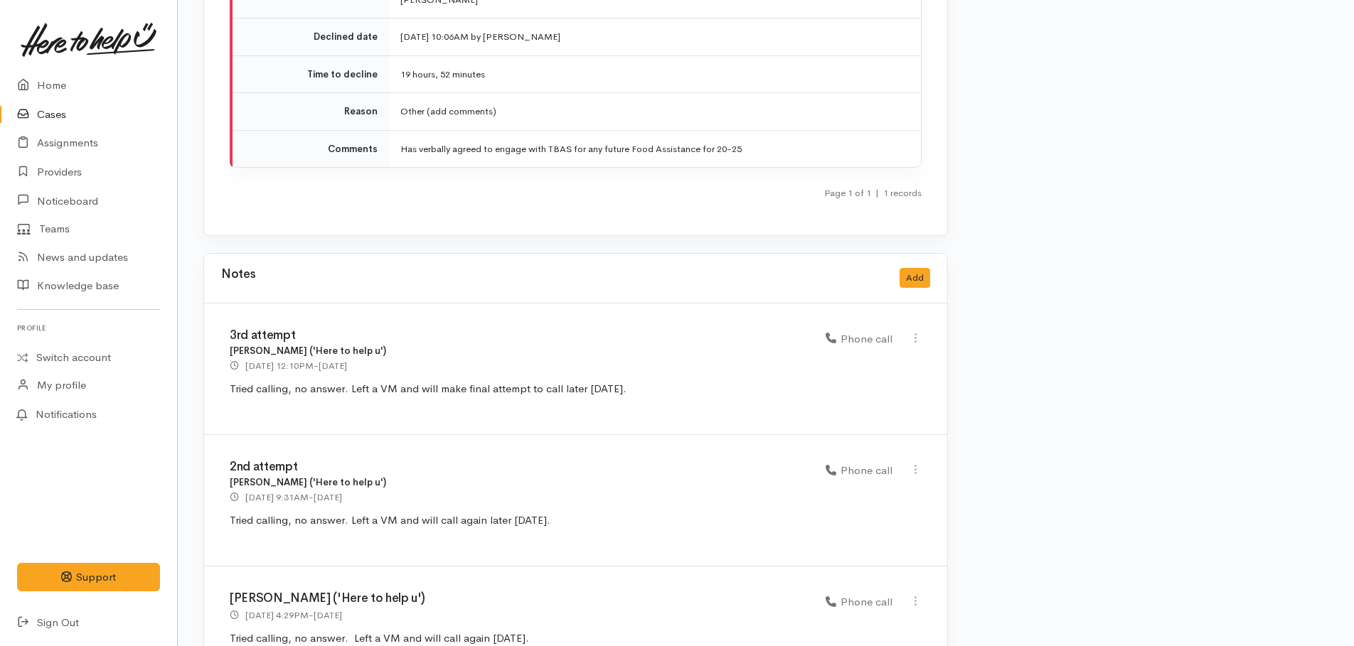
scroll to position [2359, 0]
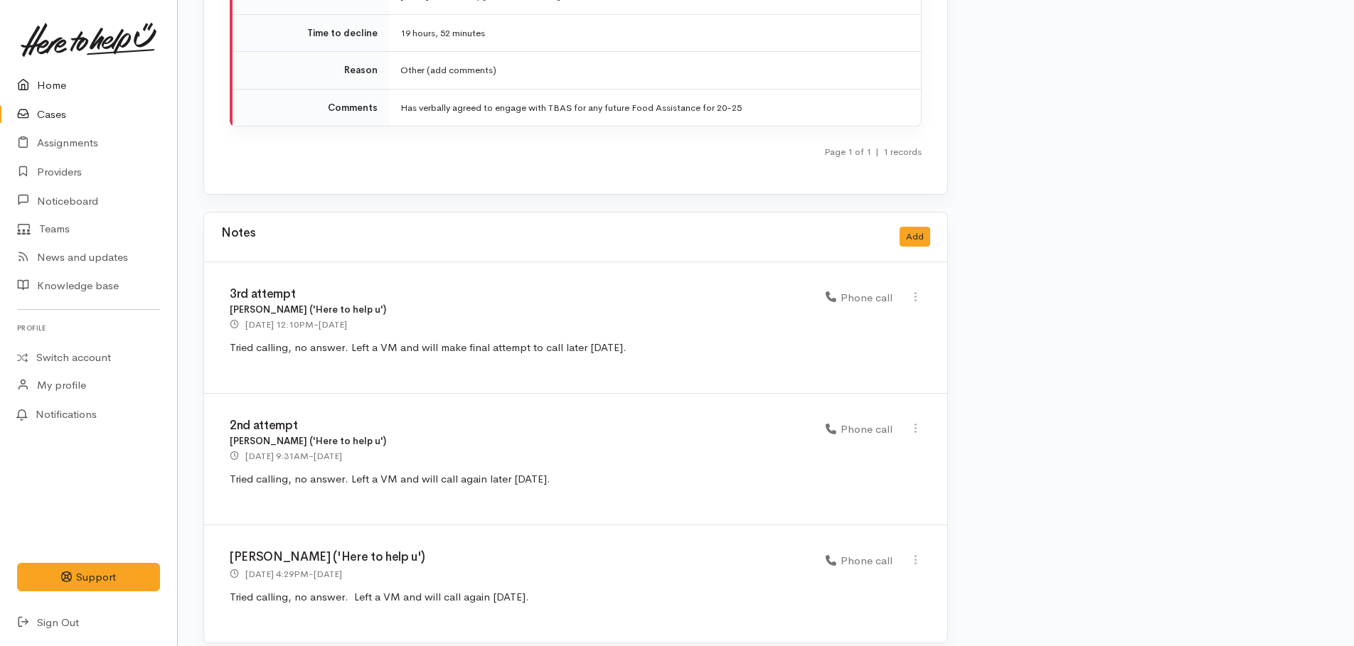
click at [38, 85] on link "Home" at bounding box center [88, 85] width 177 height 29
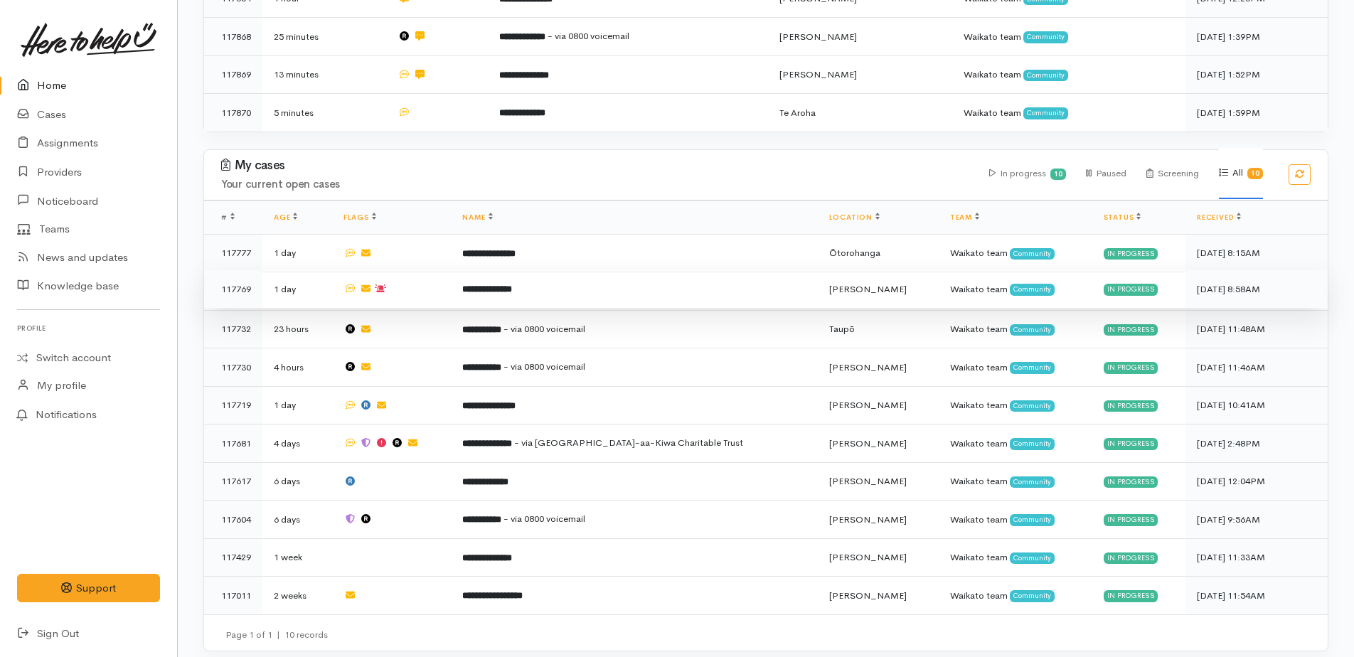
scroll to position [371, 0]
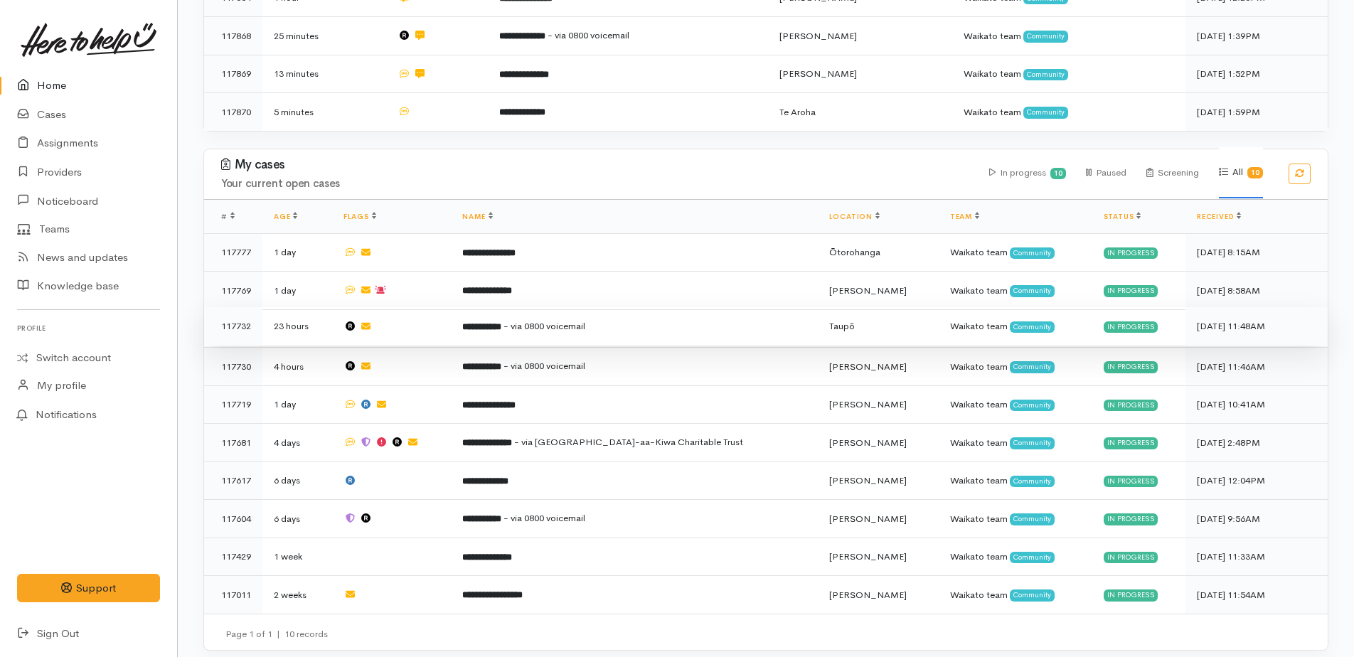
click at [548, 320] on span "- via 0800 voicemail" at bounding box center [545, 326] width 82 height 12
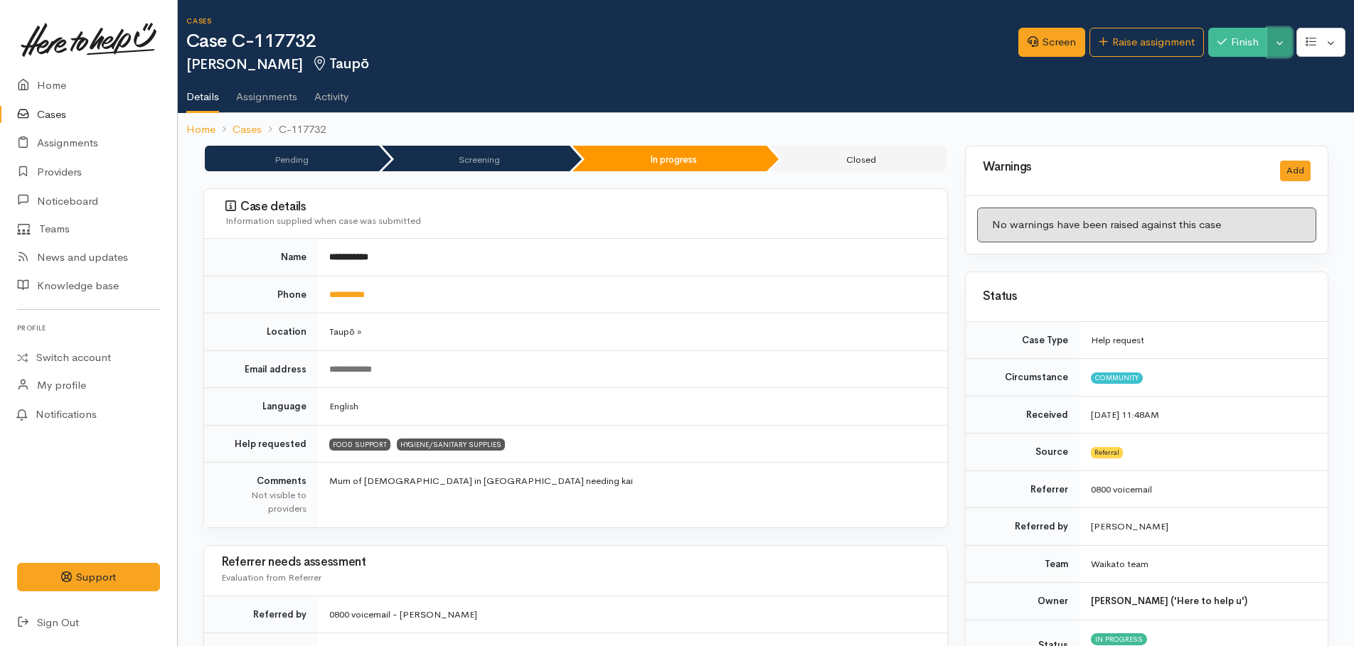
click at [1282, 51] on button "Toggle Dropdown" at bounding box center [1279, 42] width 25 height 29
click at [1213, 76] on link "Pause" at bounding box center [1235, 76] width 112 height 22
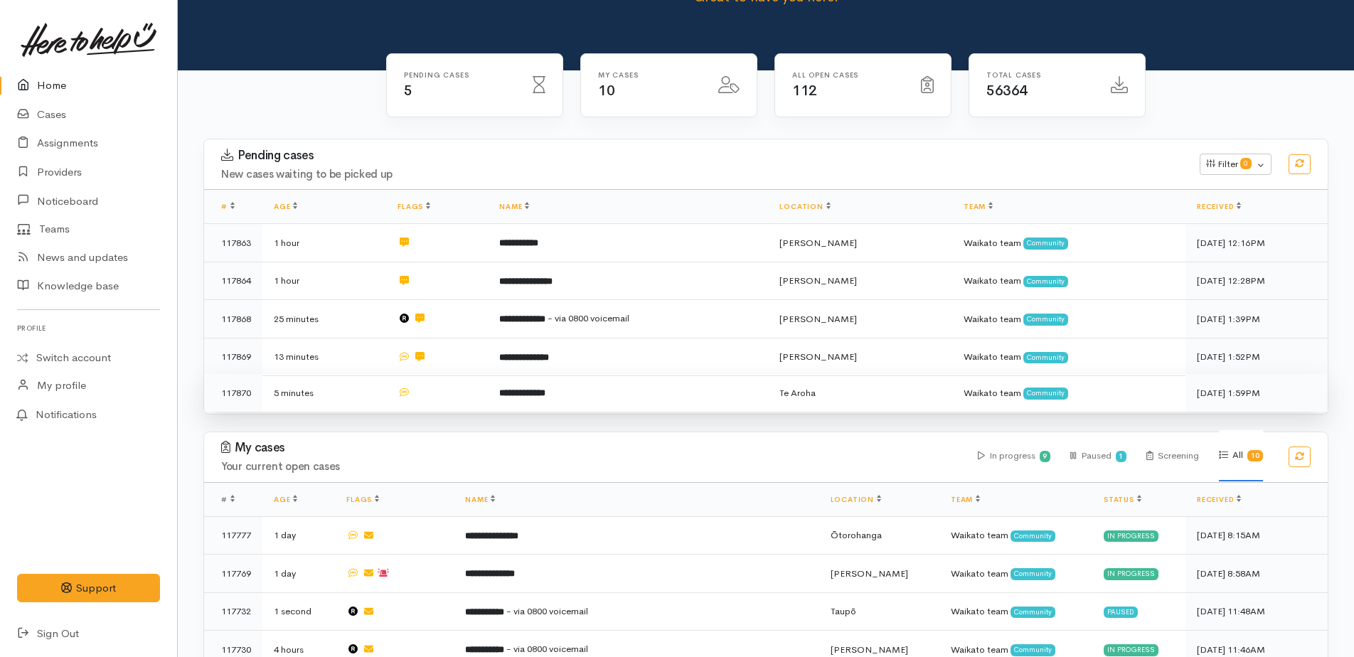
scroll to position [371, 0]
